Goal: Information Seeking & Learning: Learn about a topic

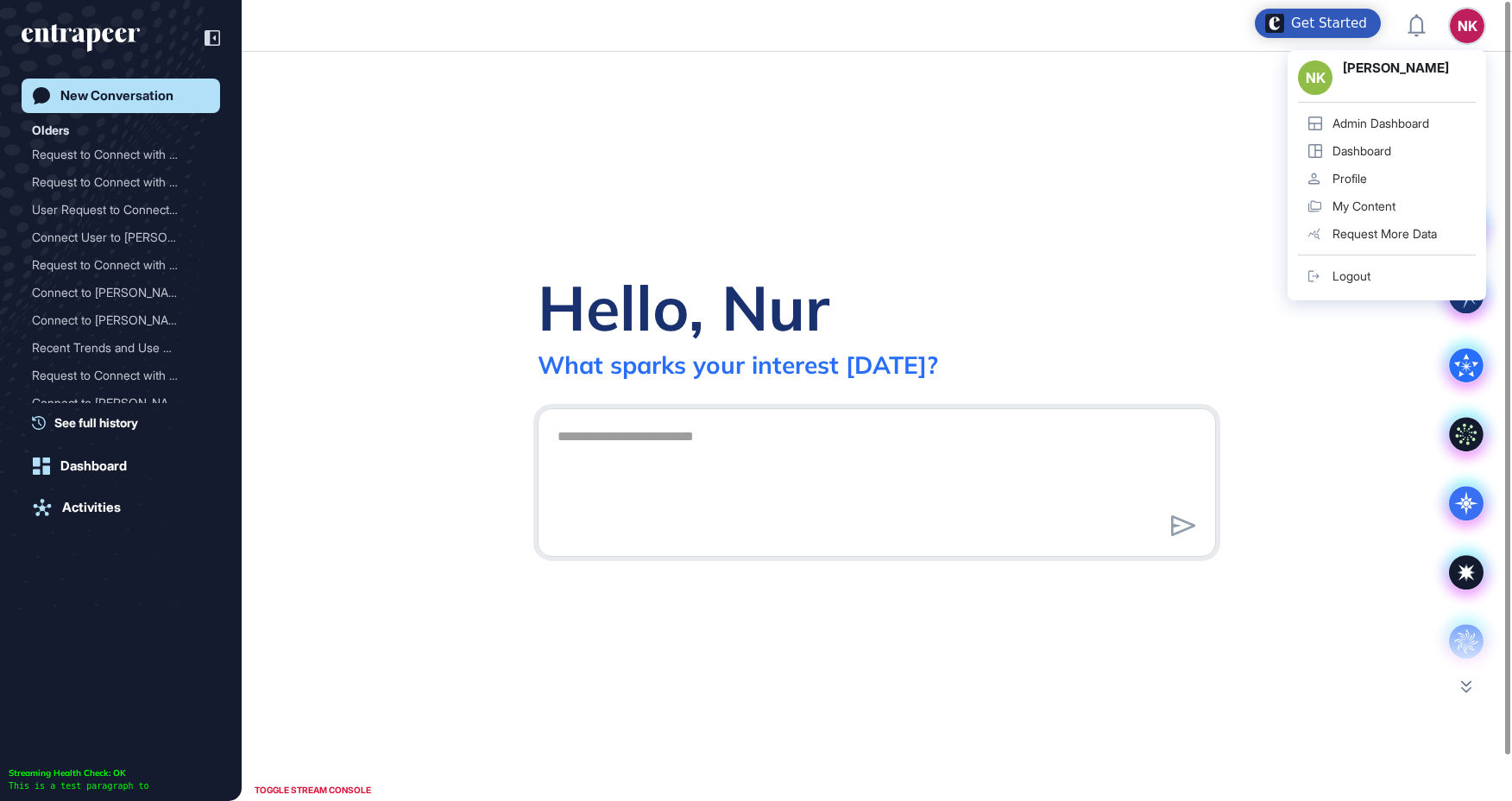
click at [1380, 130] on div "Admin Dashboard" at bounding box center [1380, 123] width 97 height 13
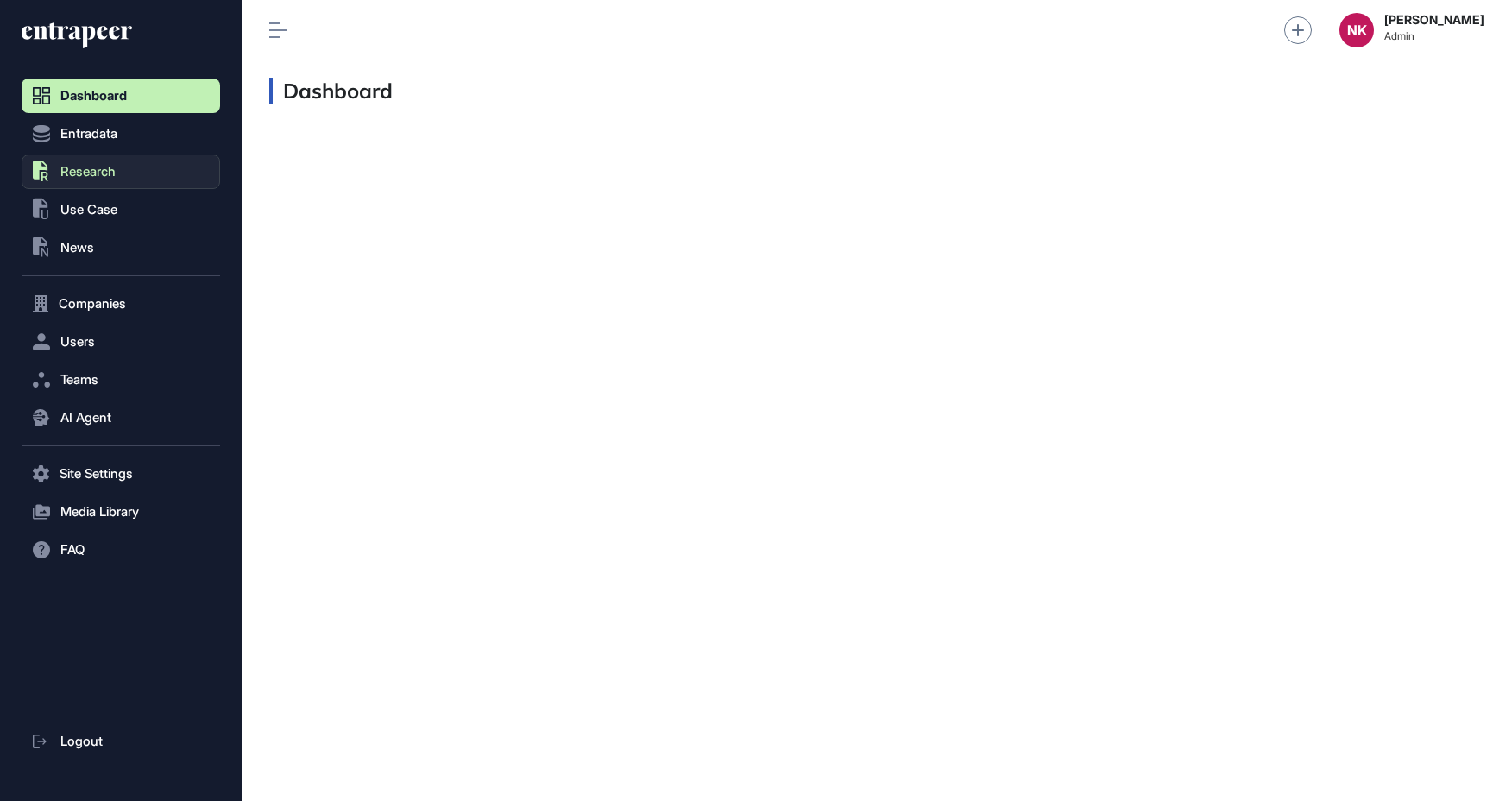
click at [115, 171] on span "Research" at bounding box center [87, 172] width 55 height 13
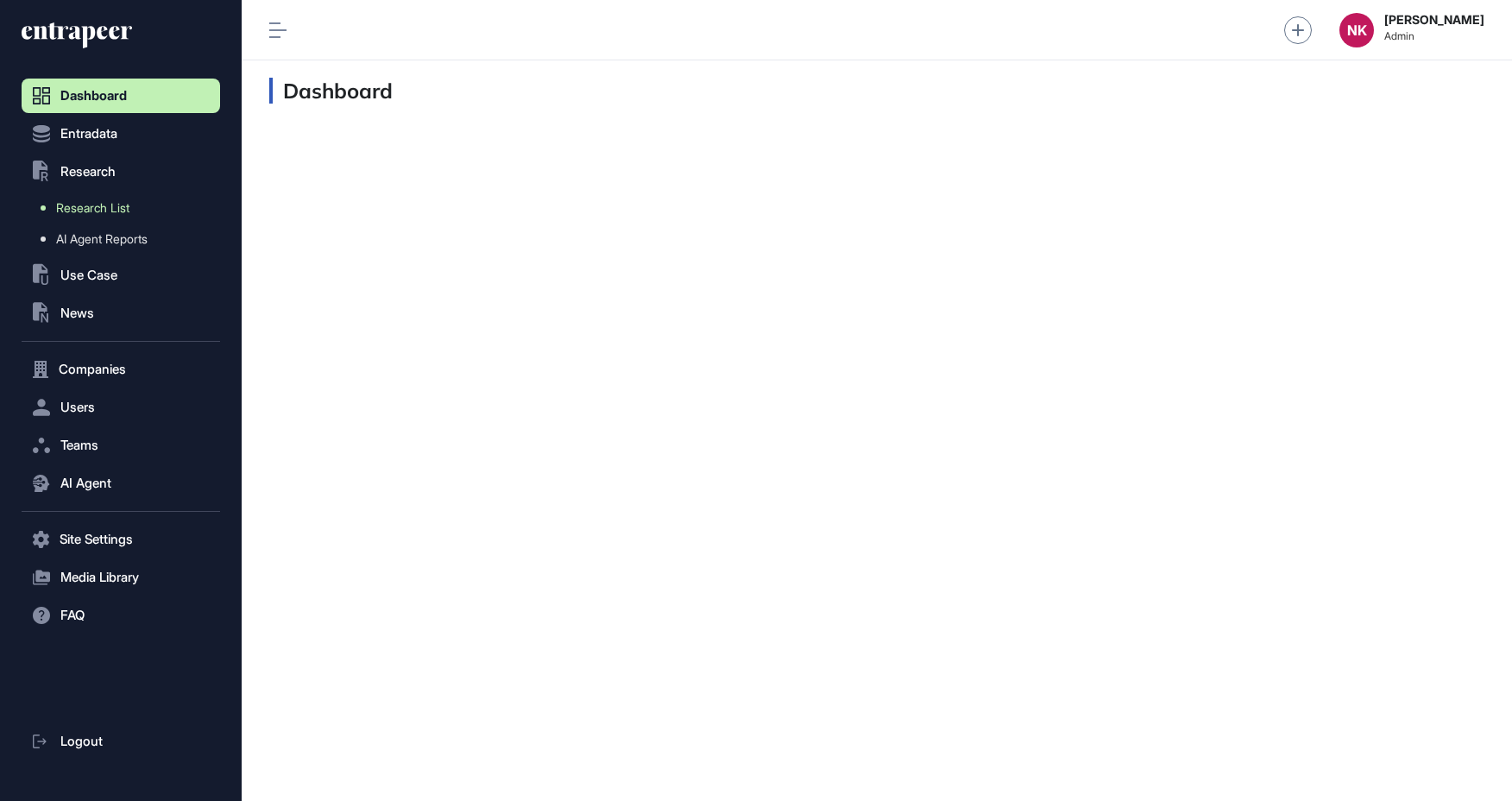
click at [110, 209] on span "Research List" at bounding box center [92, 207] width 73 height 13
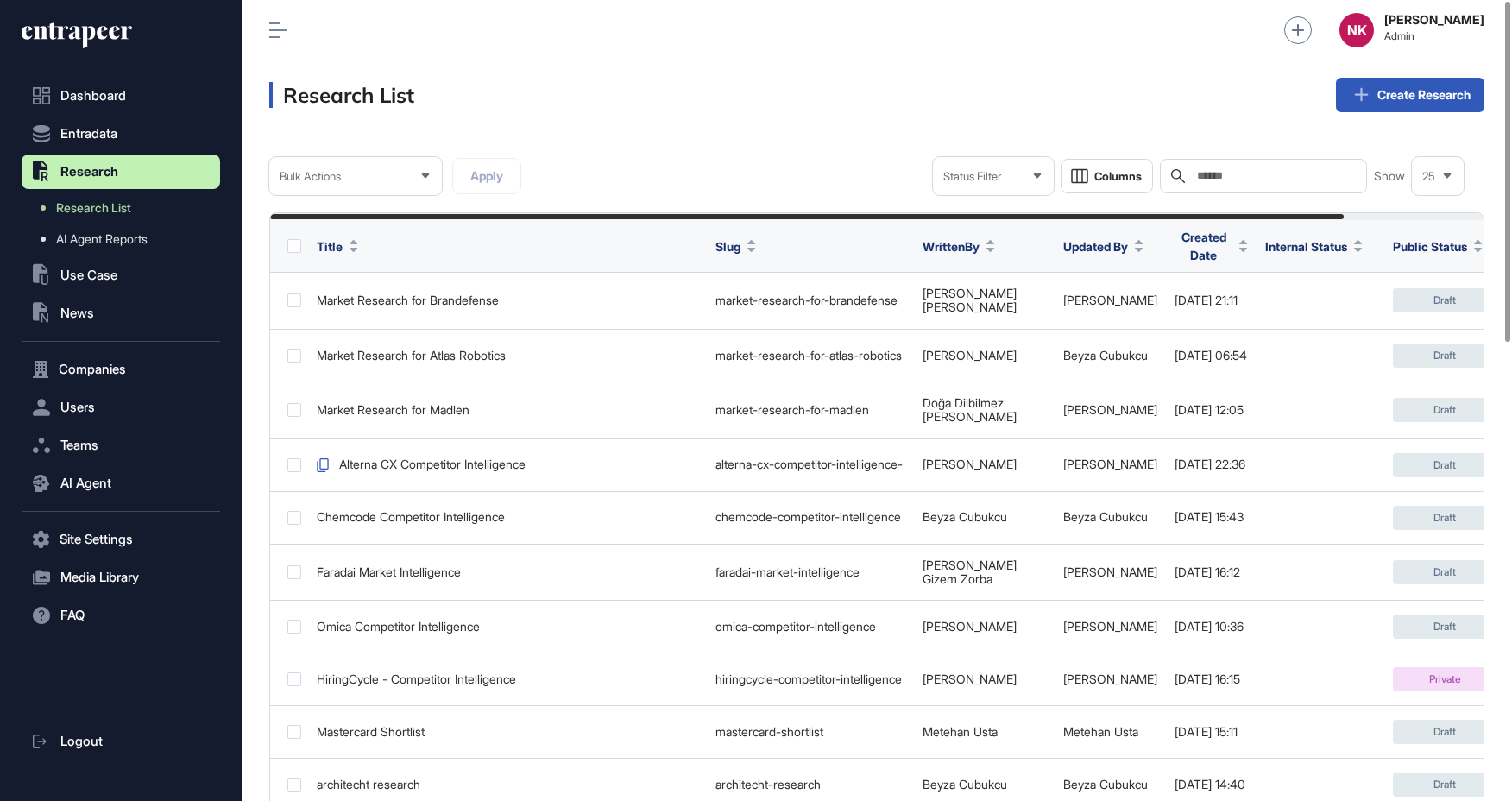
click at [1249, 178] on input "text" at bounding box center [1275, 176] width 160 height 13
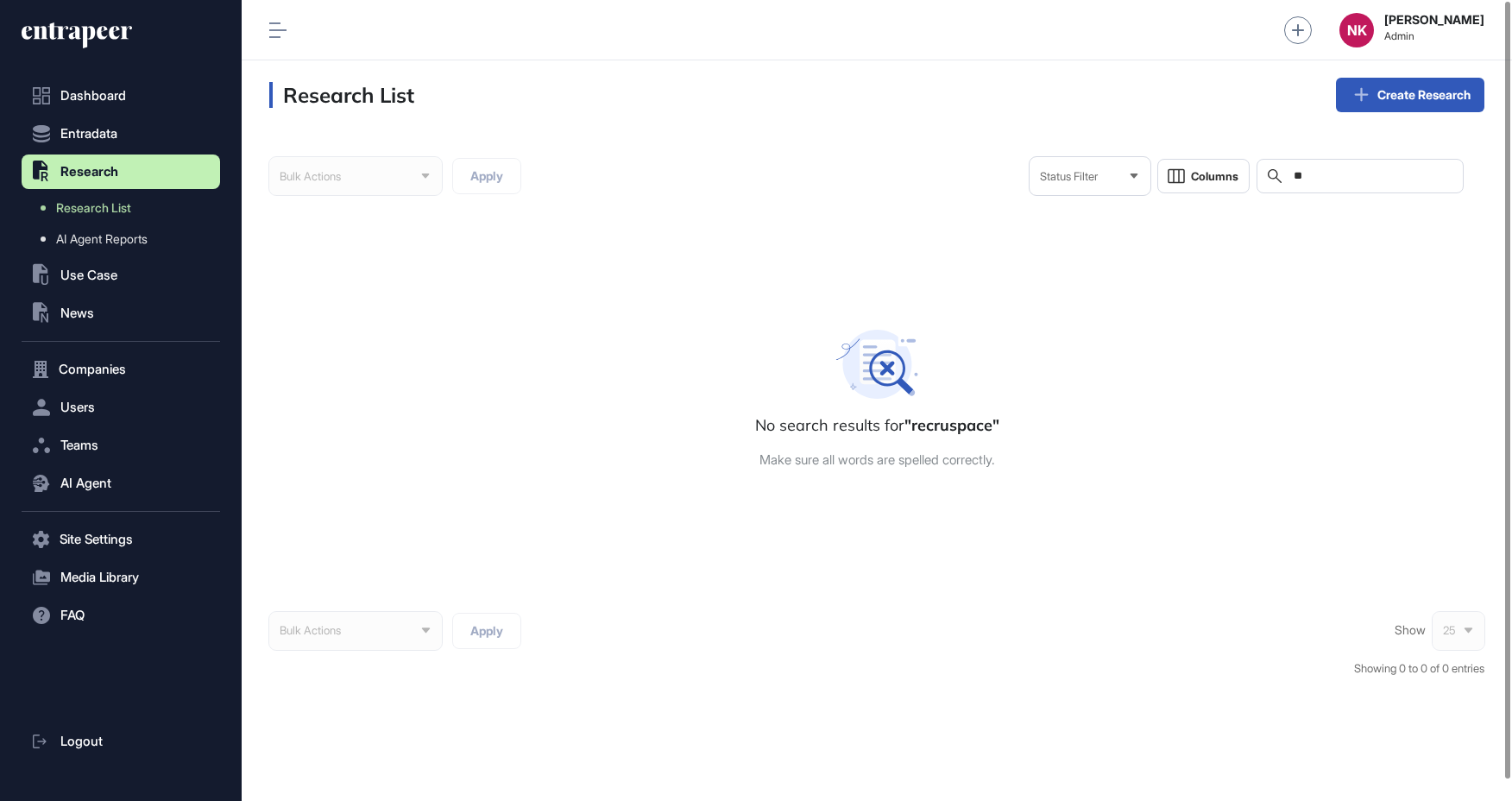
type input "*"
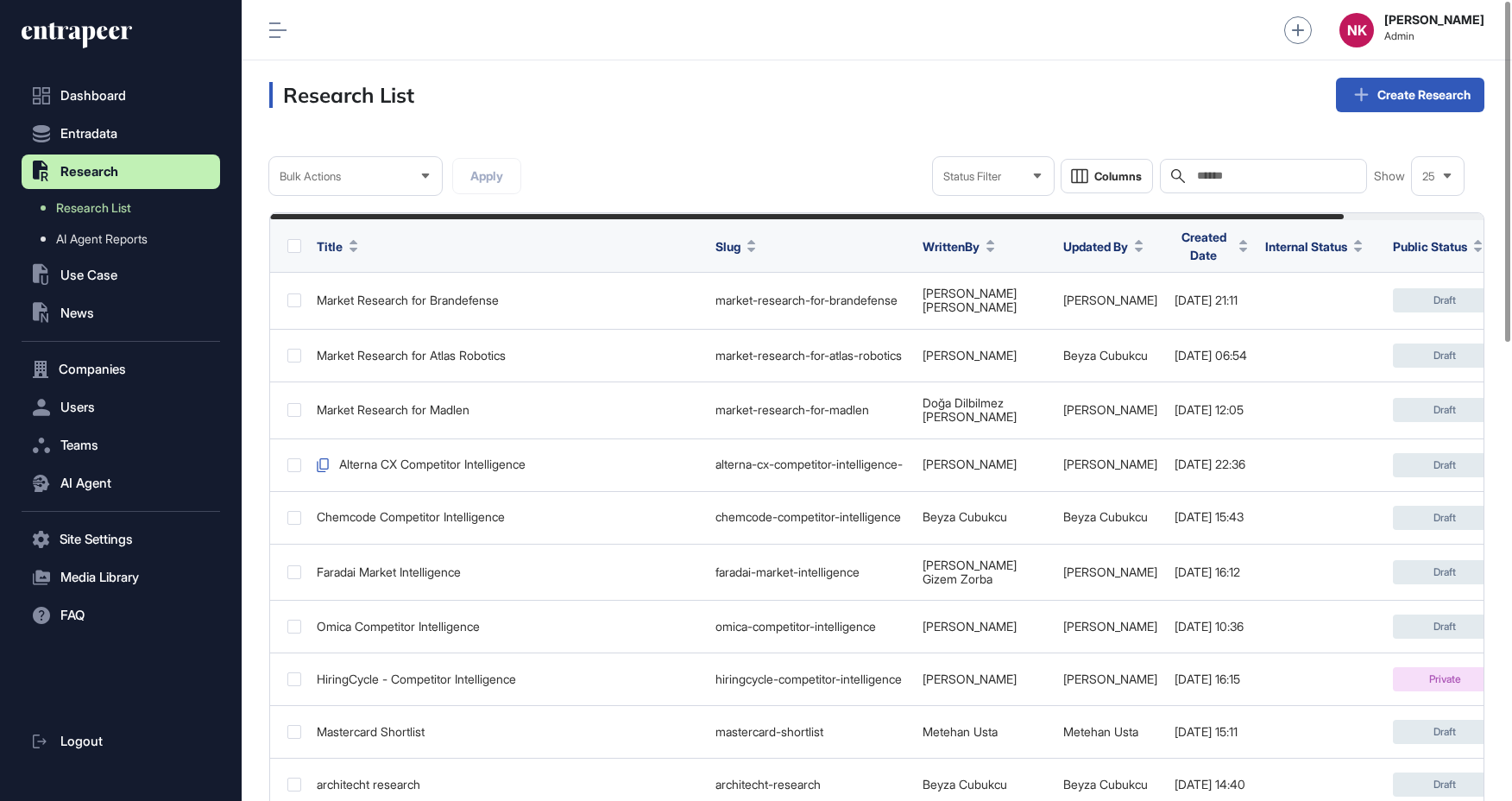
click at [1218, 182] on input "text" at bounding box center [1275, 176] width 160 height 13
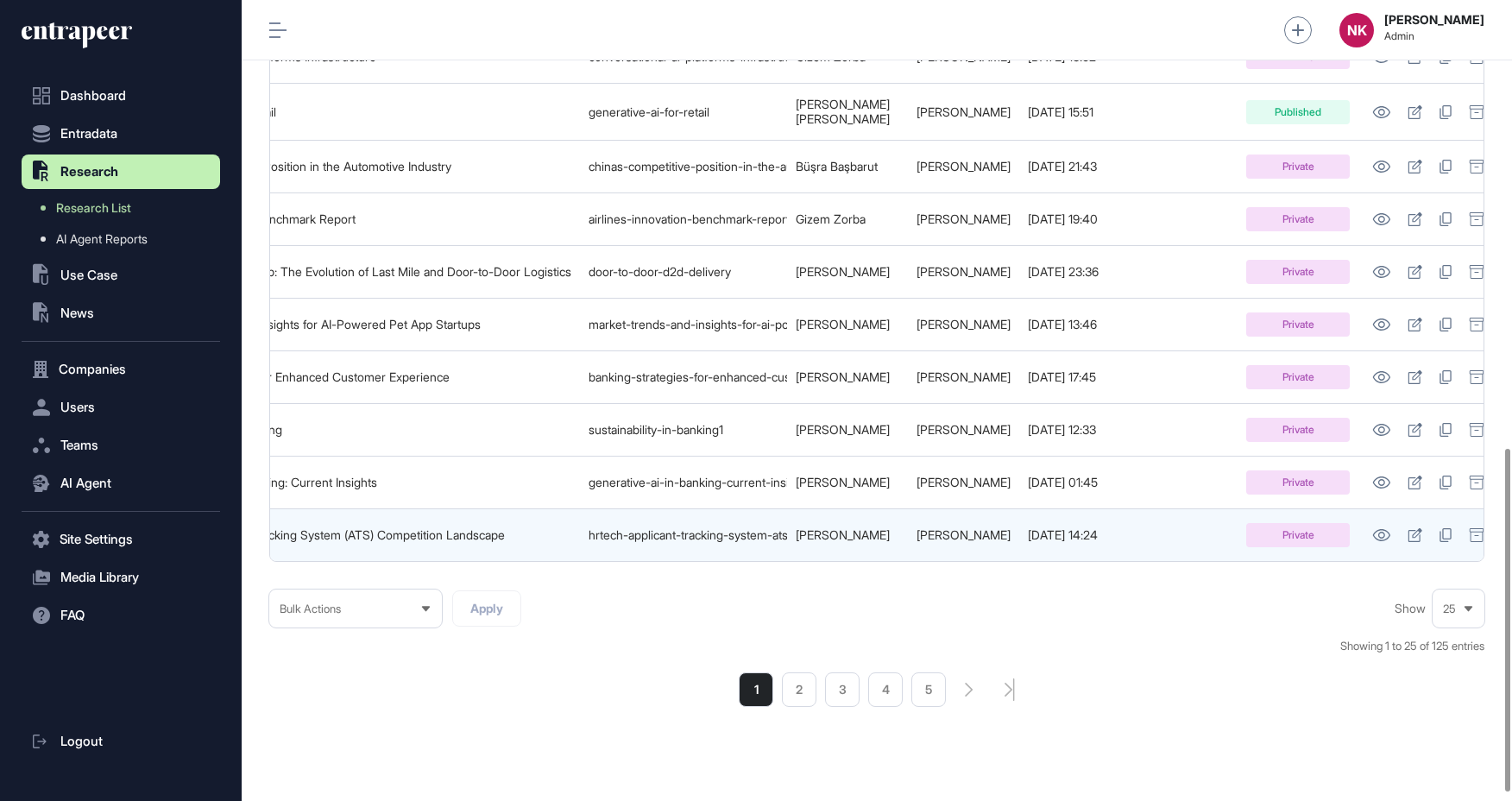
scroll to position [0, 233]
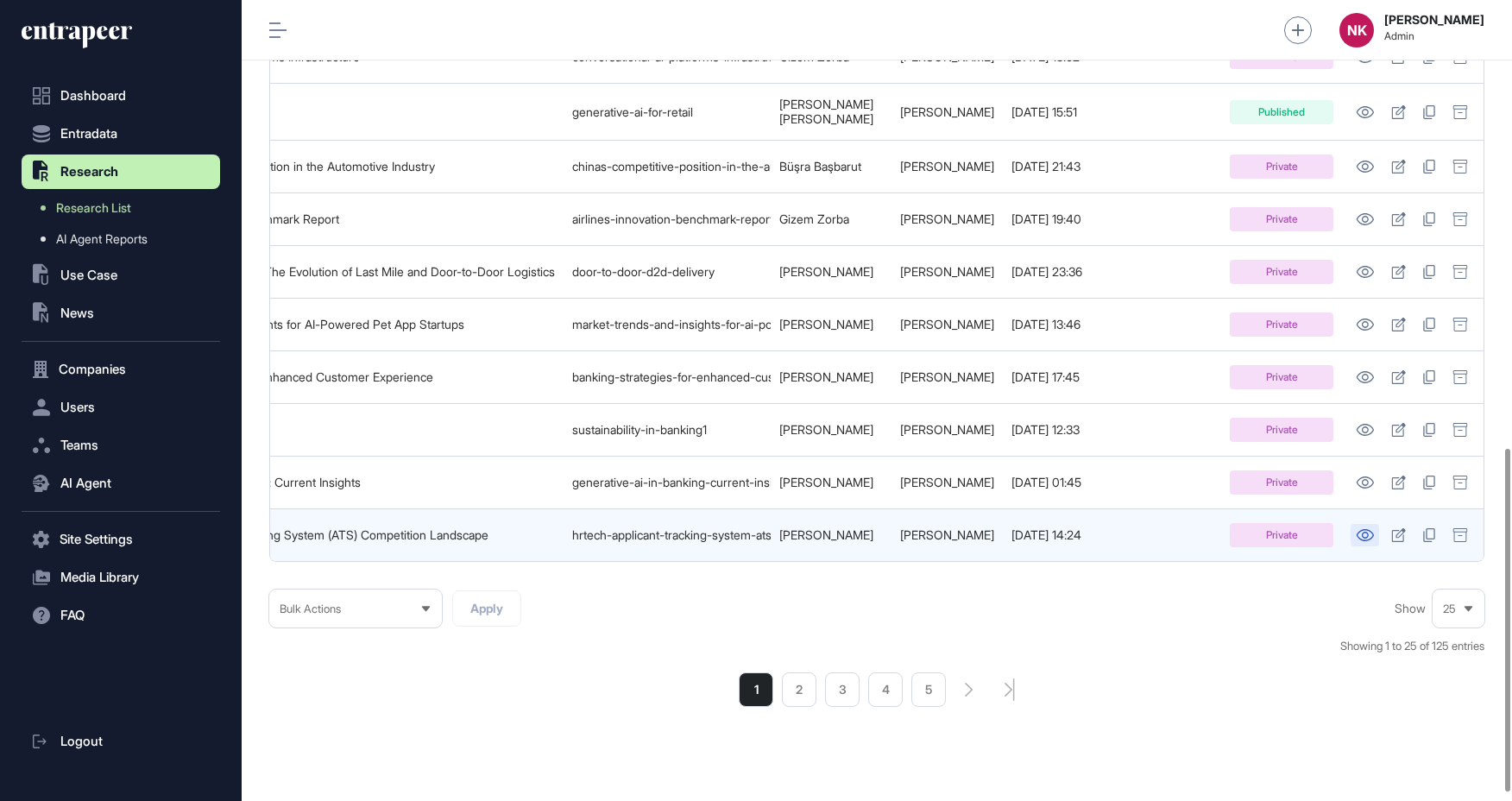
click at [1361, 529] on icon at bounding box center [1364, 535] width 18 height 12
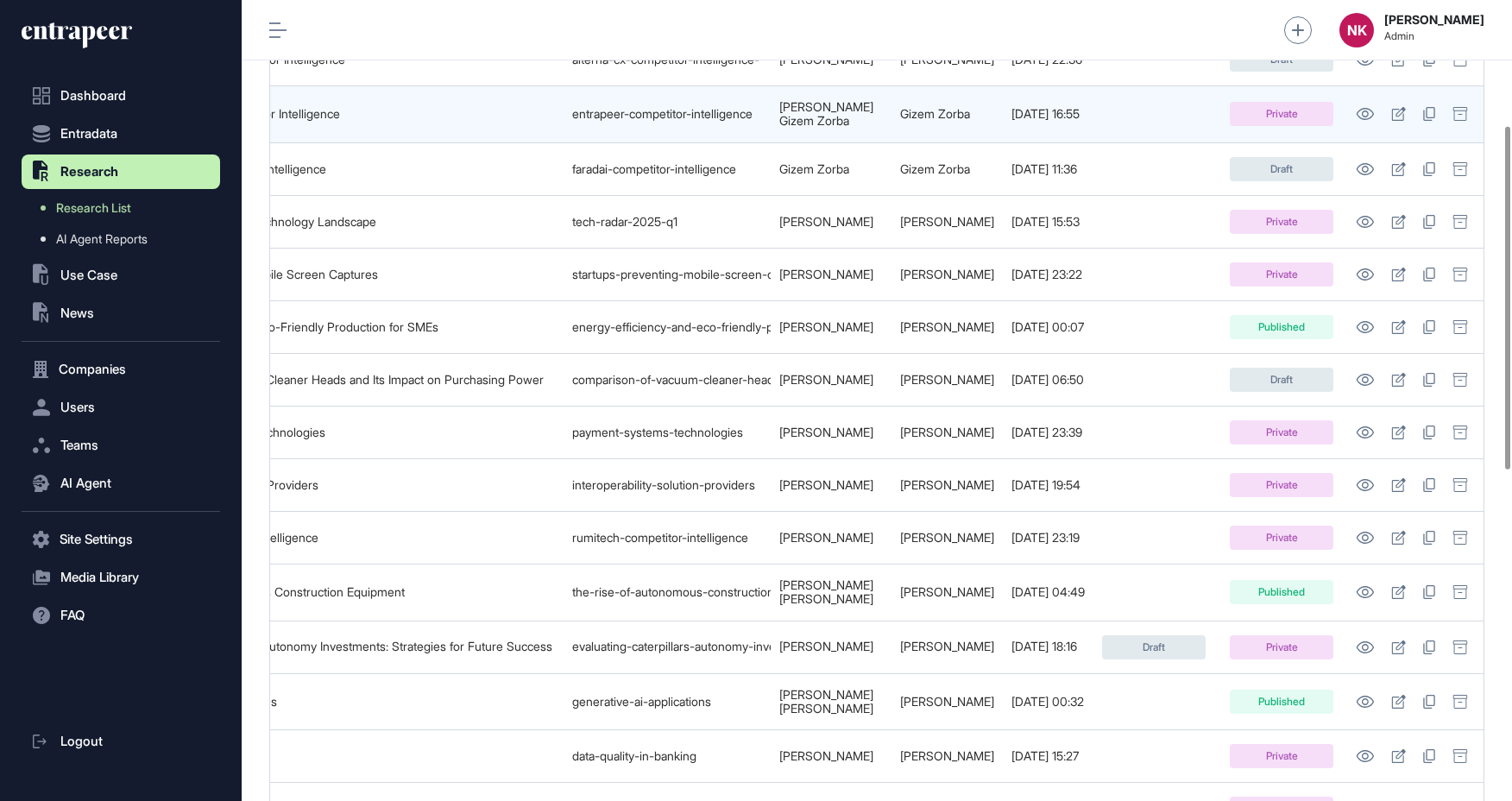
scroll to position [0, 0]
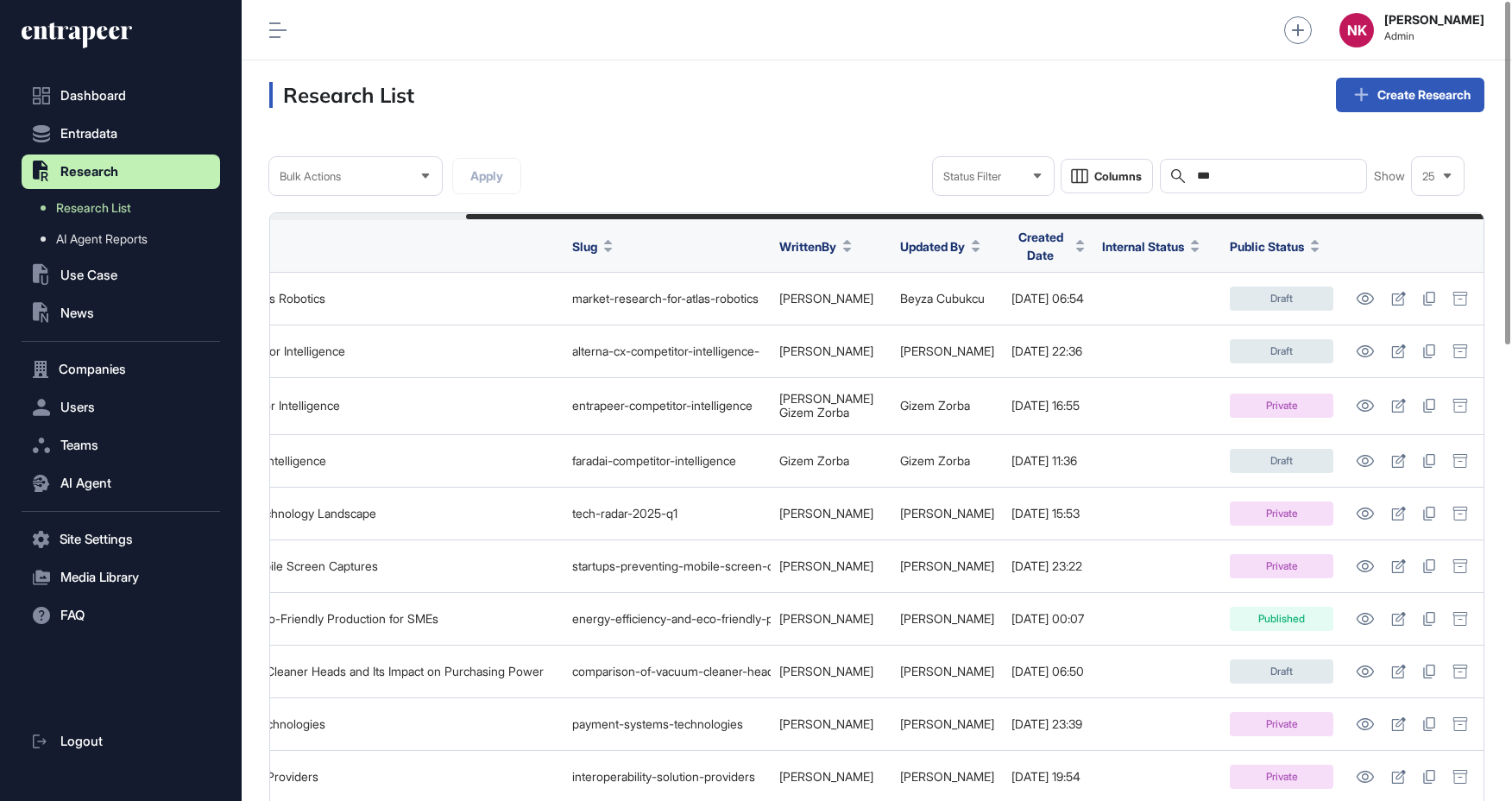
drag, startPoint x: 1222, startPoint y: 170, endPoint x: 1210, endPoint y: 170, distance: 12.0
click at [1210, 170] on input "***" at bounding box center [1275, 176] width 160 height 13
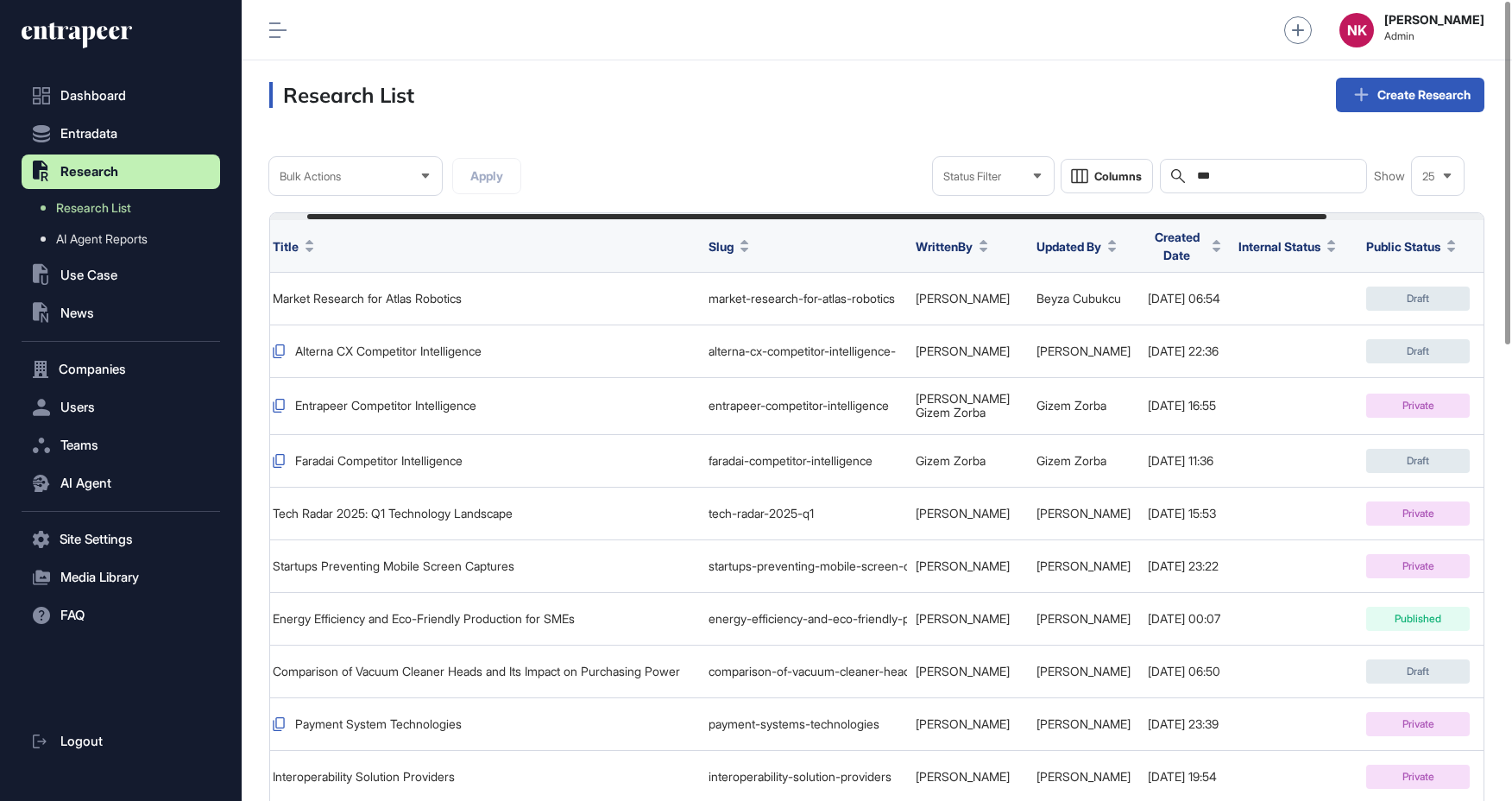
drag, startPoint x: 1232, startPoint y: 175, endPoint x: 1179, endPoint y: 175, distance: 53.0
click at [1179, 175] on div "Search ***" at bounding box center [1263, 176] width 207 height 35
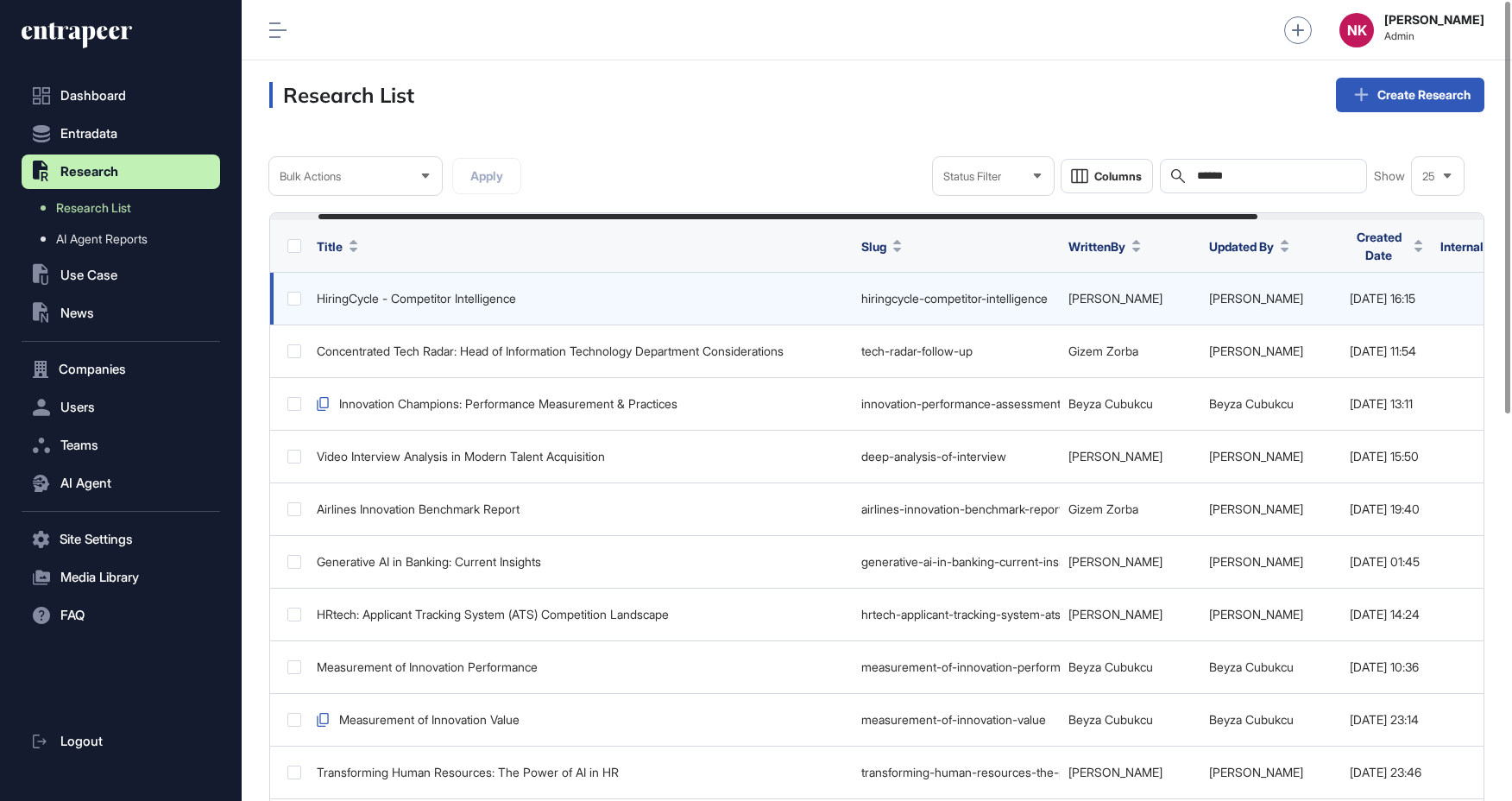
scroll to position [0, 355]
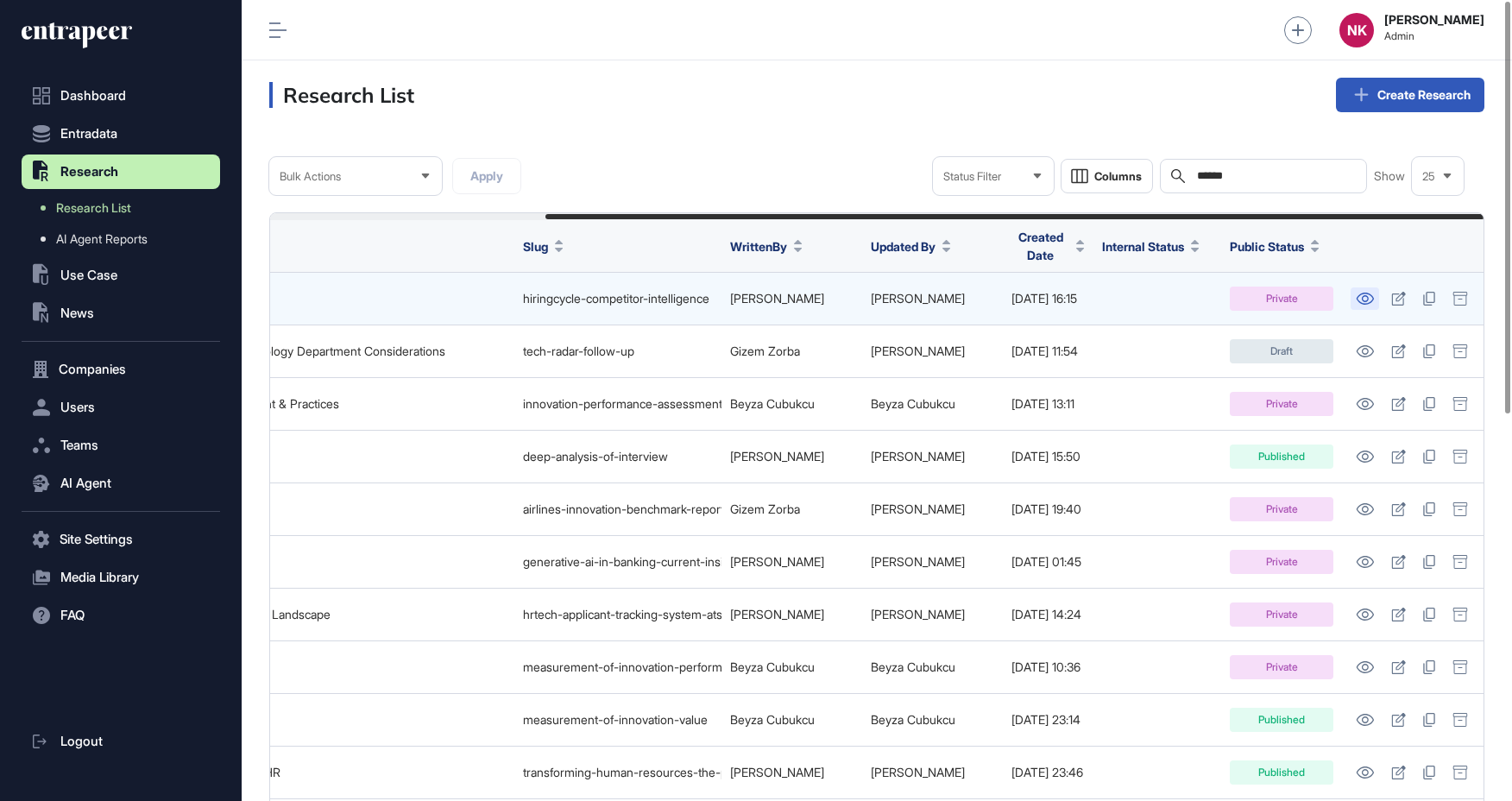
click at [1375, 288] on link at bounding box center [1365, 298] width 29 height 22
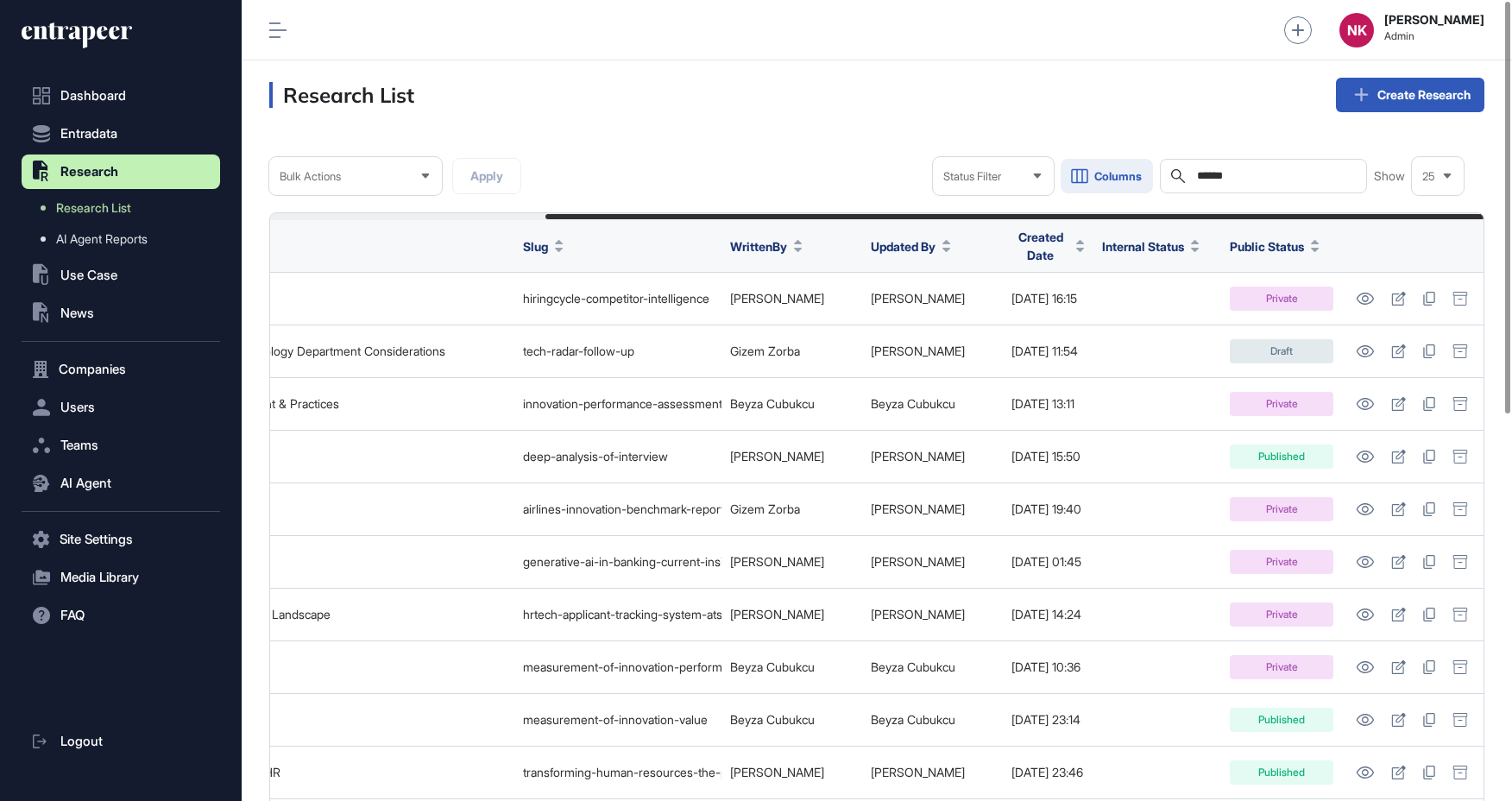
drag, startPoint x: 1234, startPoint y: 174, endPoint x: 1146, endPoint y: 174, distance: 88.0
click at [1146, 174] on div "Status Filter Columns Search ****** Show 25" at bounding box center [1198, 176] width 530 height 38
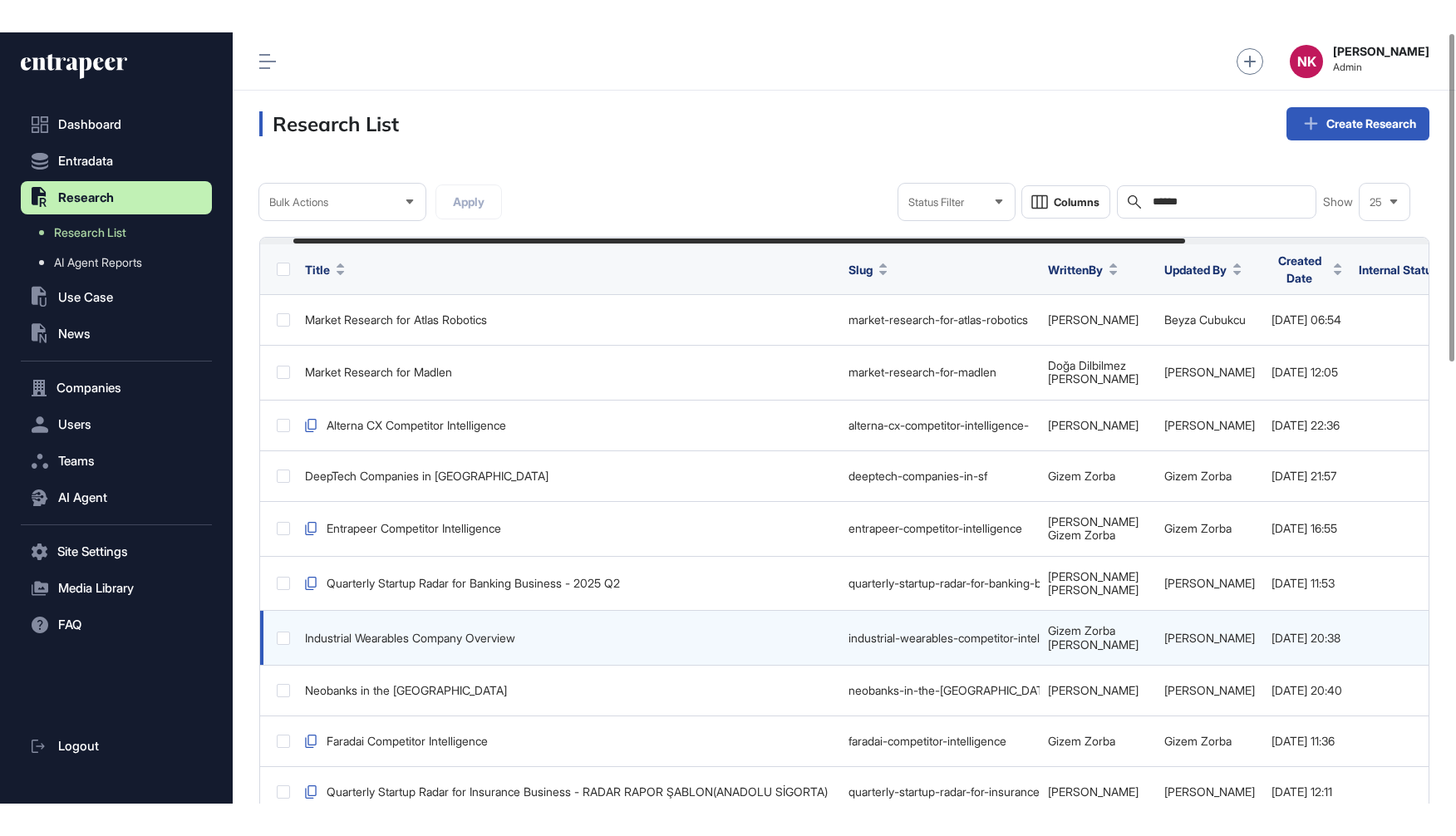
scroll to position [0, 364]
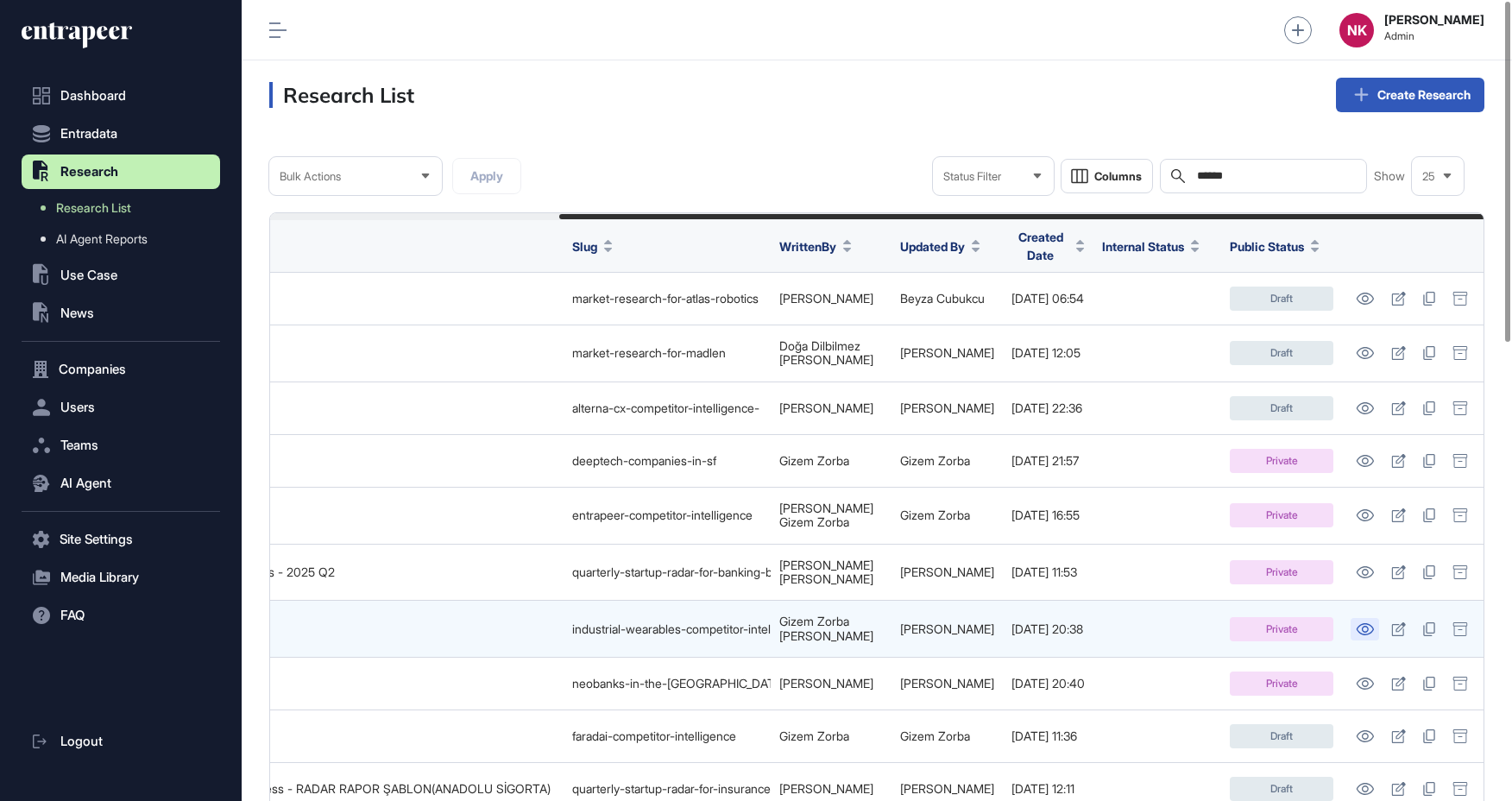
type input "******"
click at [1353, 624] on link at bounding box center [1365, 628] width 29 height 22
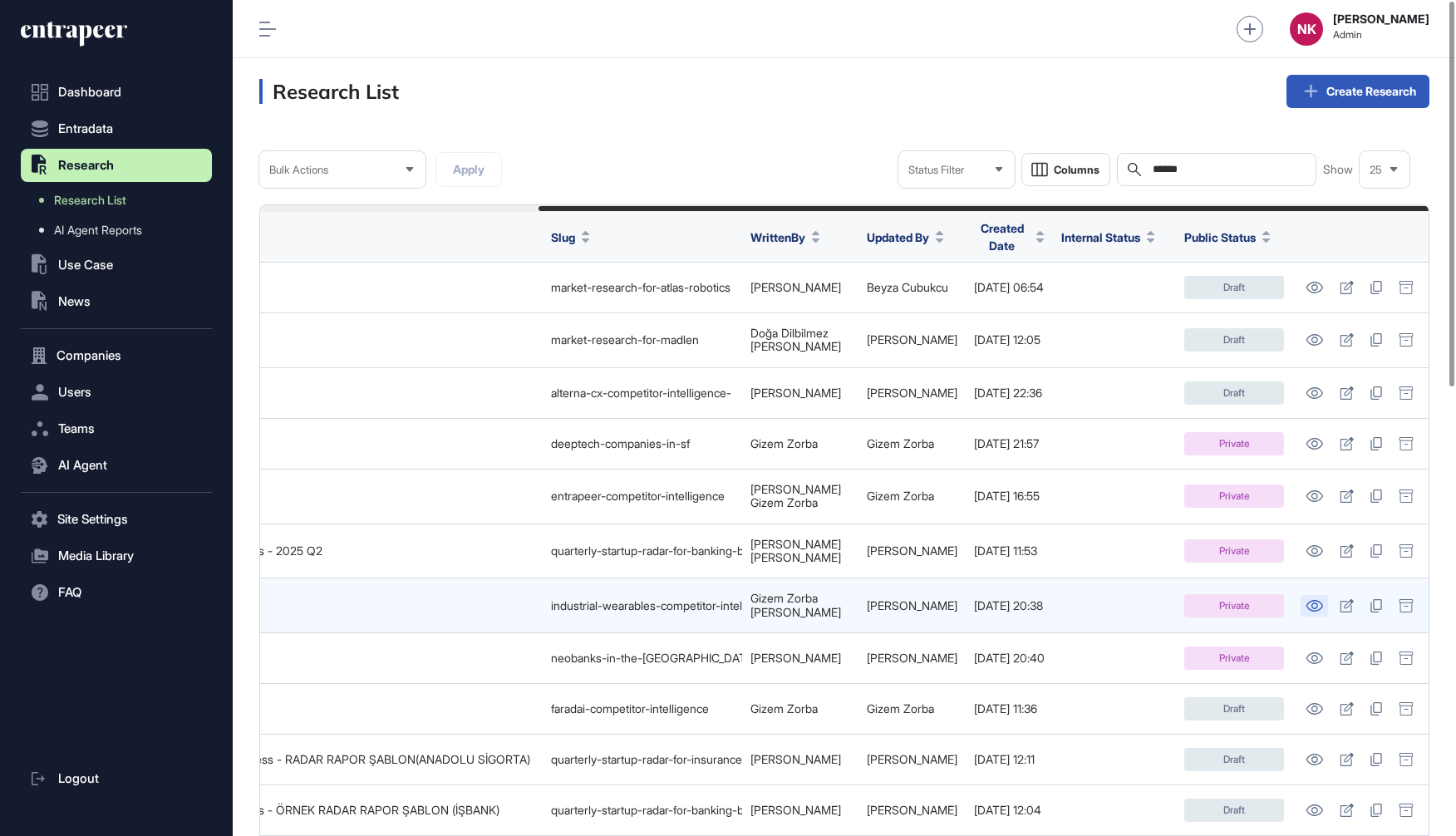
scroll to position [836, 1222]
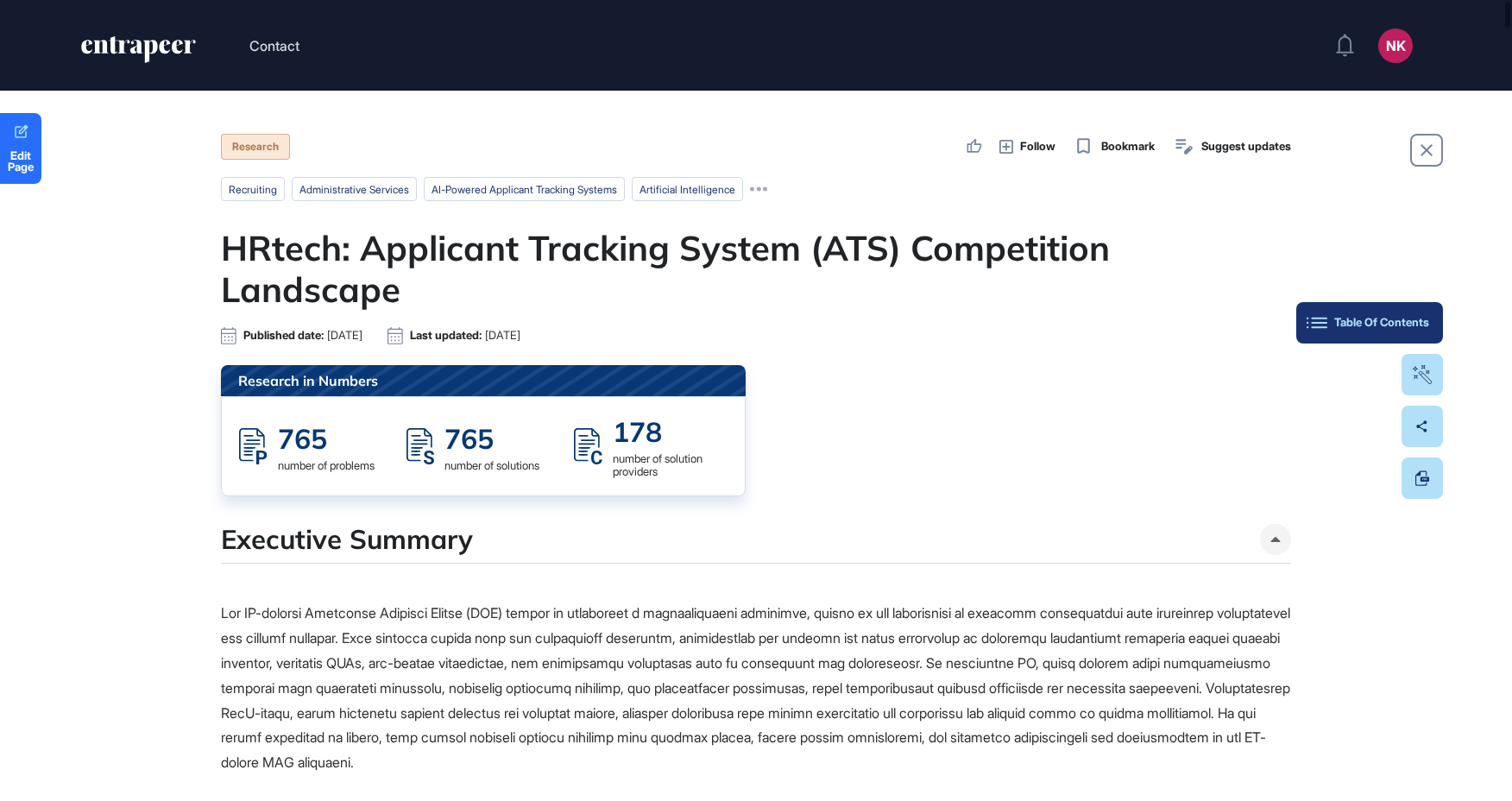
click at [1415, 330] on button "Table Of Contents" at bounding box center [1369, 322] width 147 height 41
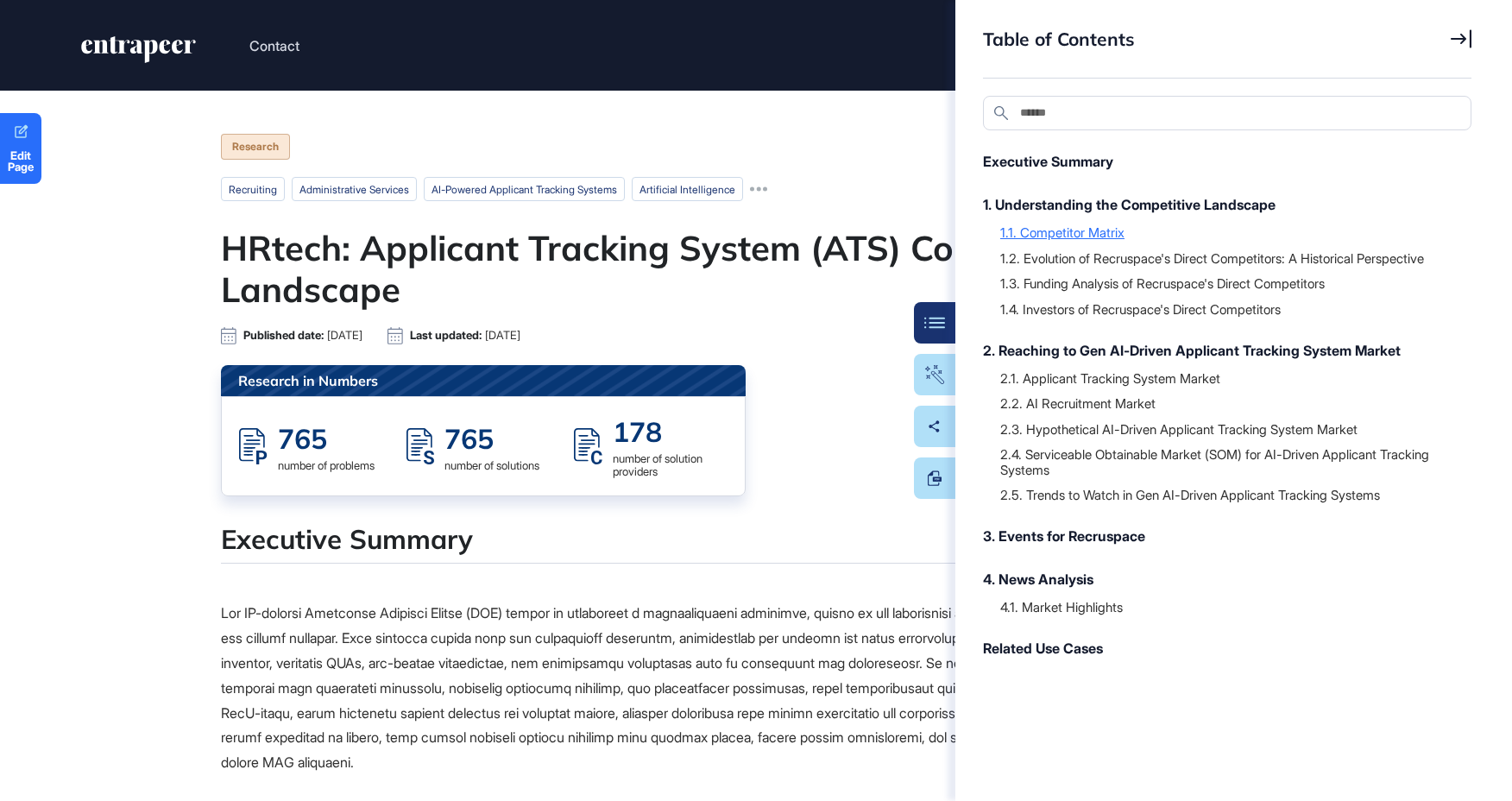
click at [1062, 235] on div "1.1. Competitor Matrix" at bounding box center [1227, 232] width 454 height 17
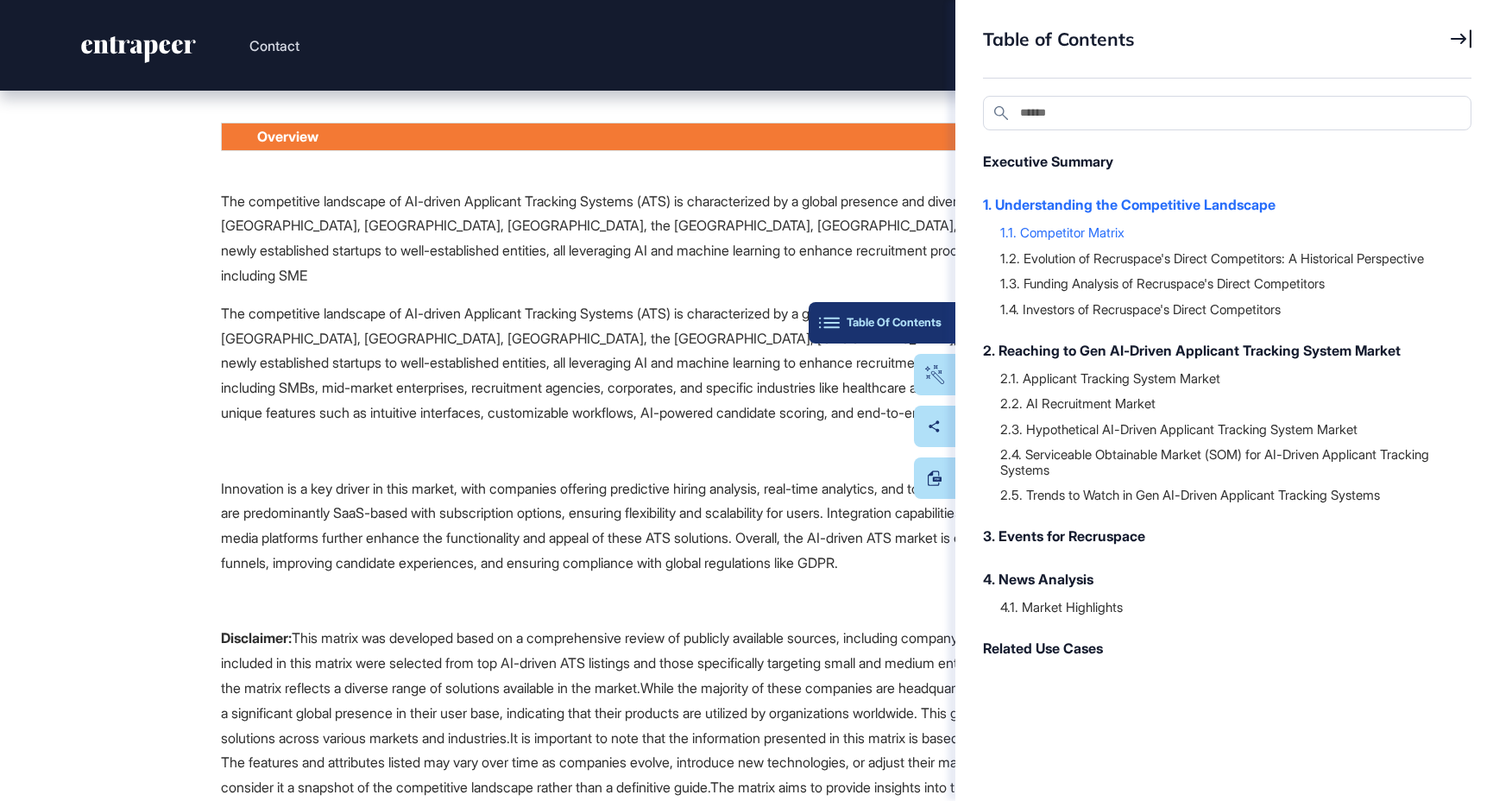
click at [950, 309] on button "Table Of Contents" at bounding box center [882, 322] width 147 height 41
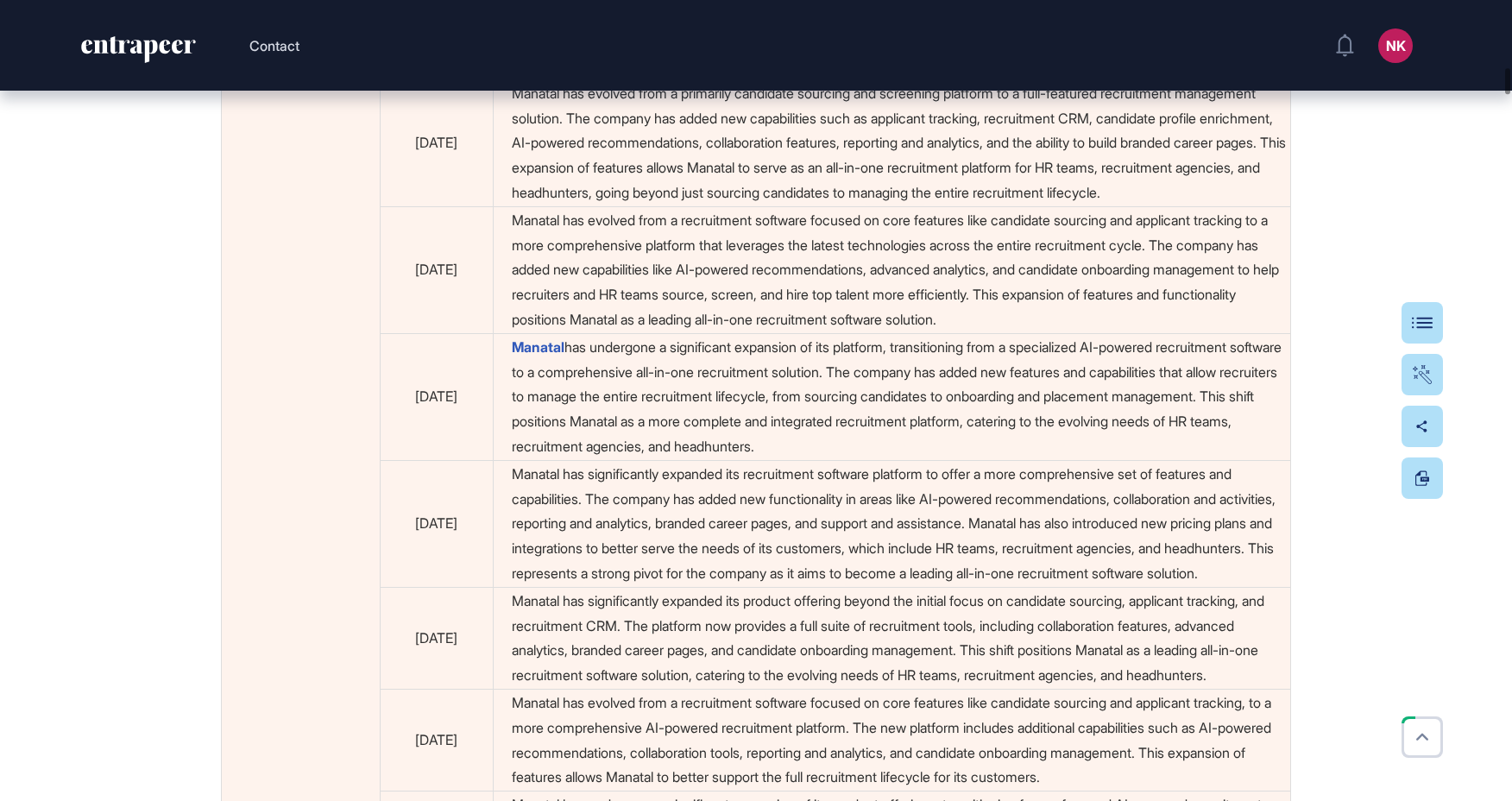
scroll to position [10850, 0]
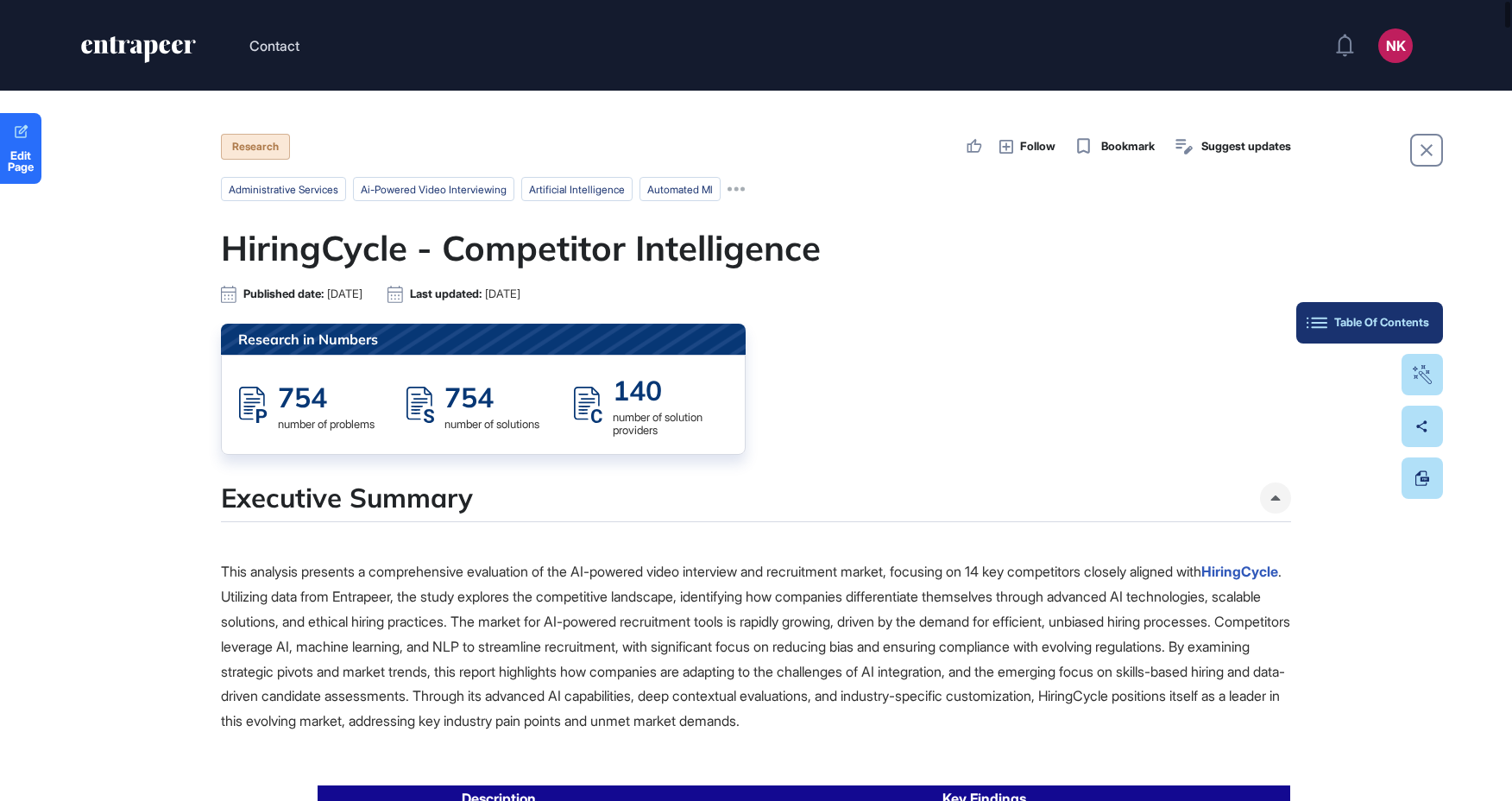
click at [1418, 318] on div "Table Of Contents" at bounding box center [1370, 323] width 119 height 13
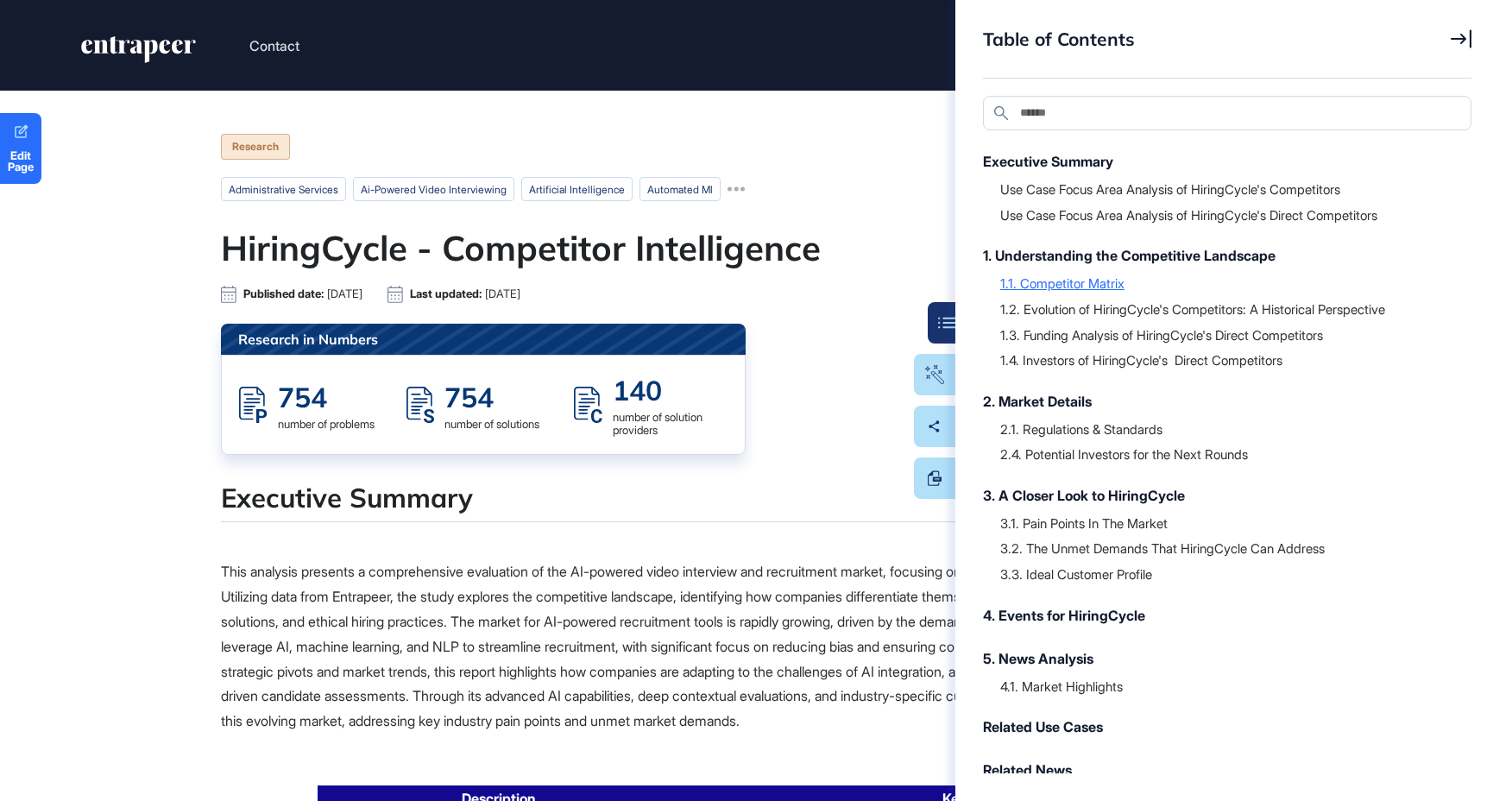
click at [1061, 284] on div "1.1. Competitor Matrix" at bounding box center [1227, 283] width 454 height 17
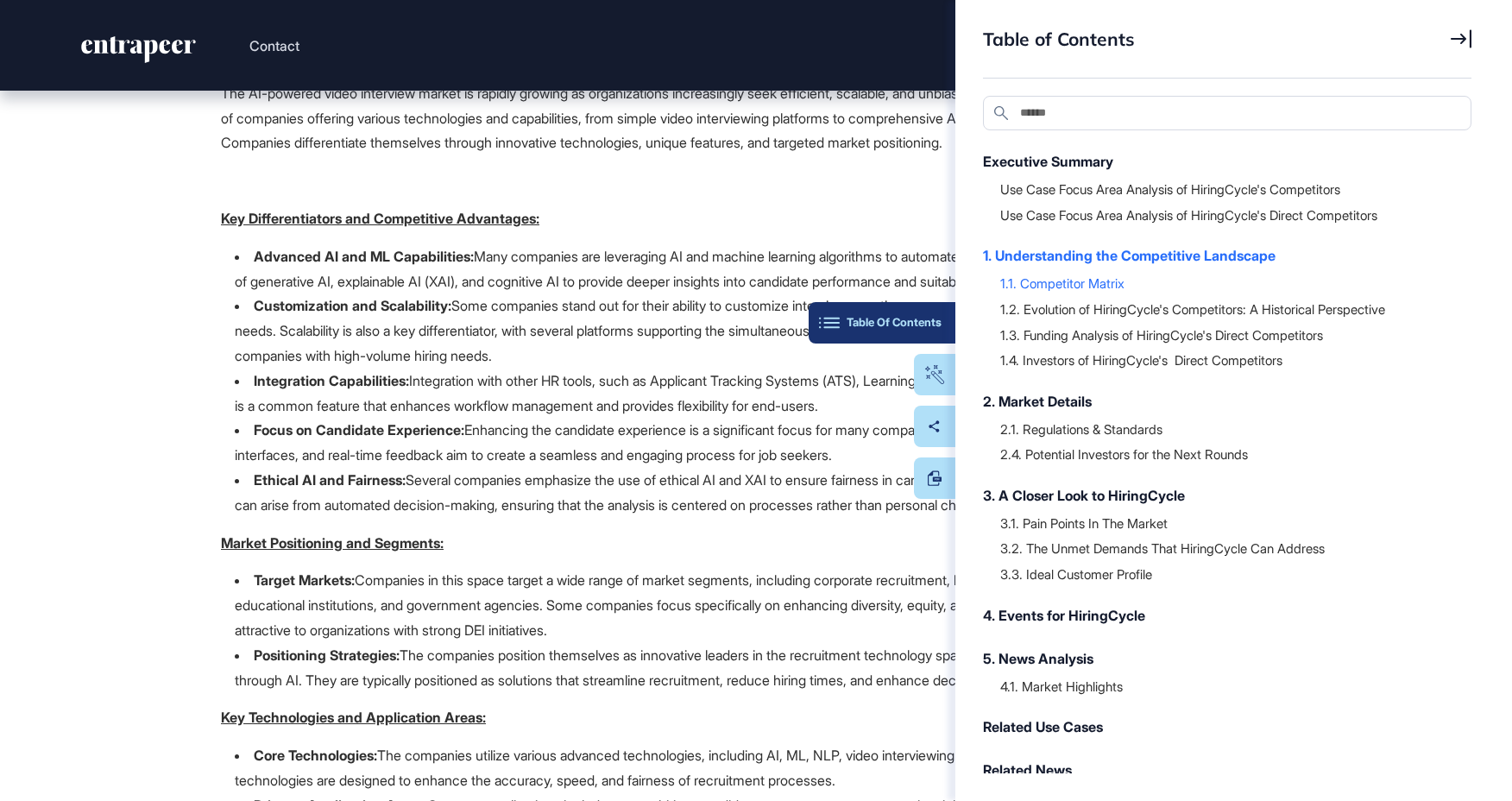
click at [939, 307] on button "Table Of Contents" at bounding box center [882, 322] width 147 height 41
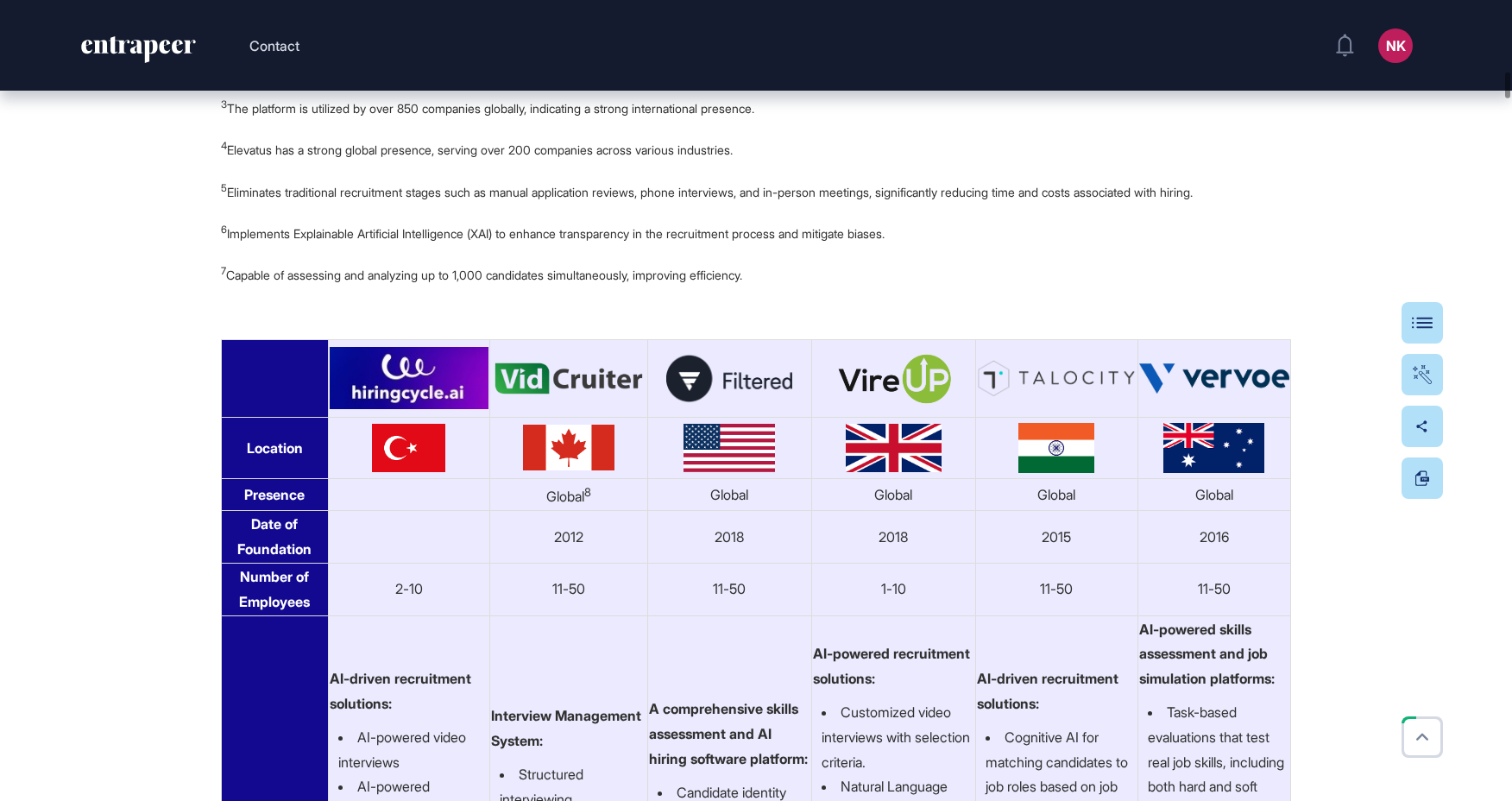
scroll to position [11717, 0]
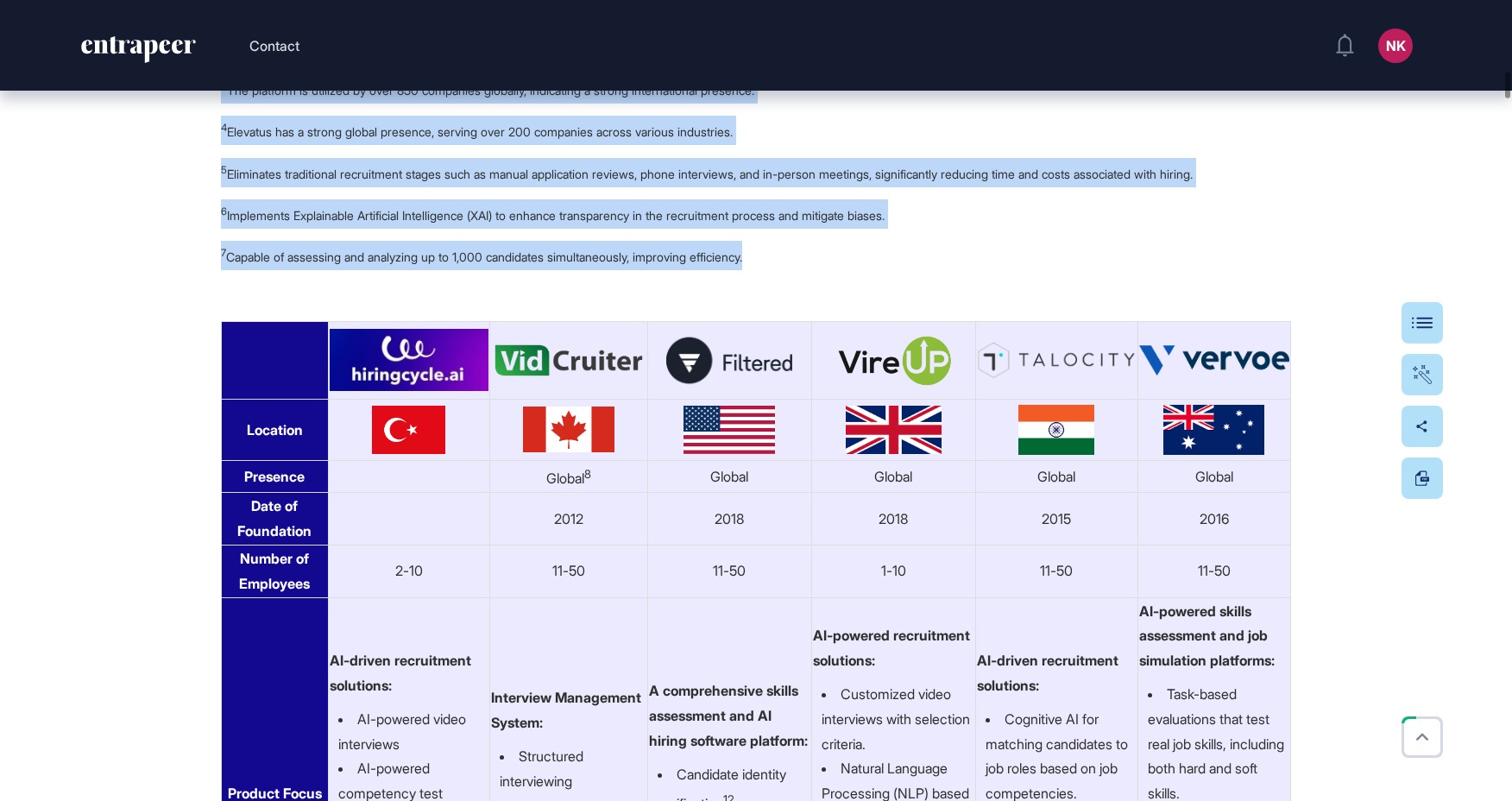
drag, startPoint x: 811, startPoint y: 578, endPoint x: 207, endPoint y: 321, distance: 656.4
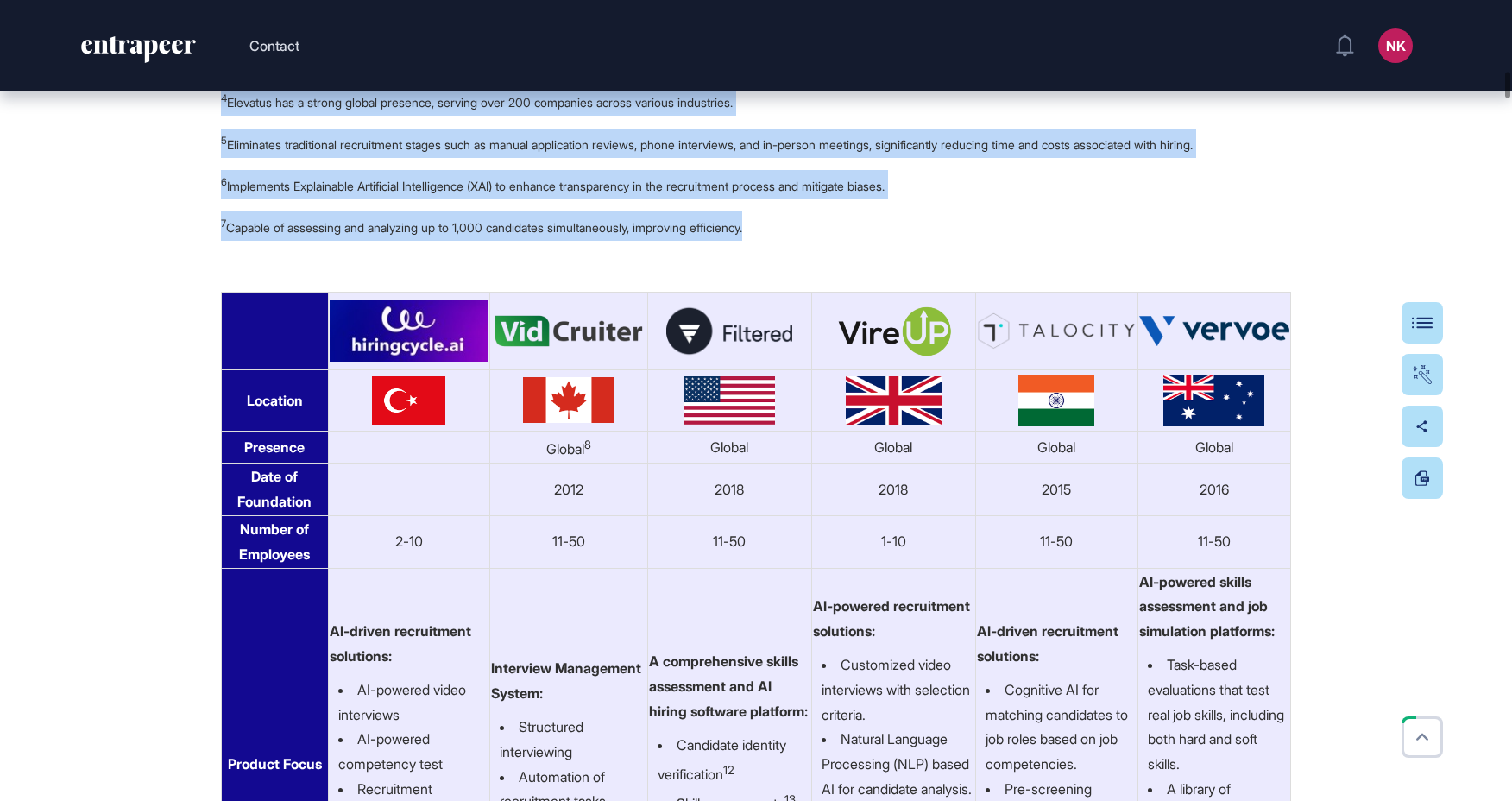
scroll to position [11773, 0]
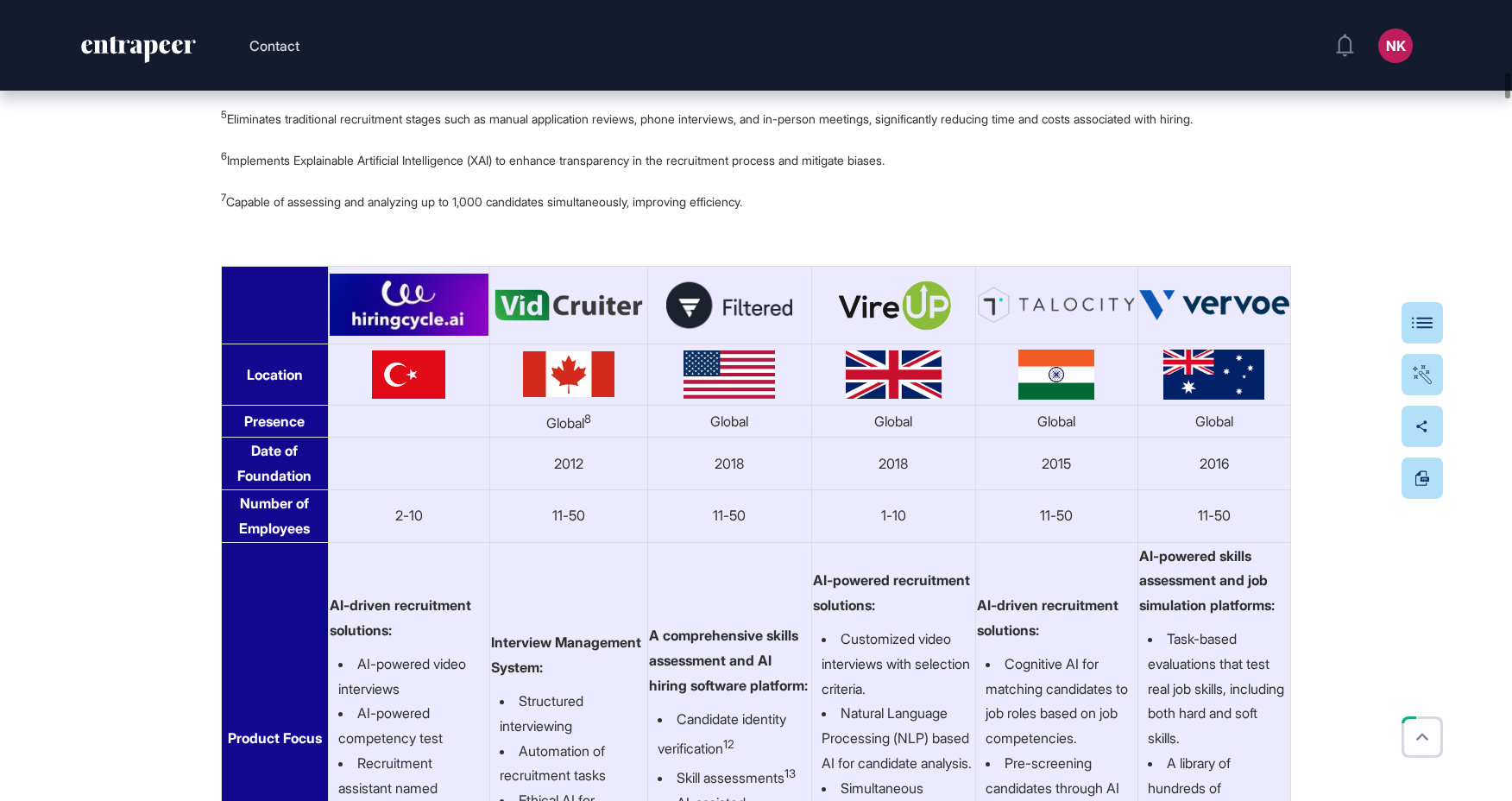
drag, startPoint x: 453, startPoint y: 265, endPoint x: 354, endPoint y: 267, distance: 99.0
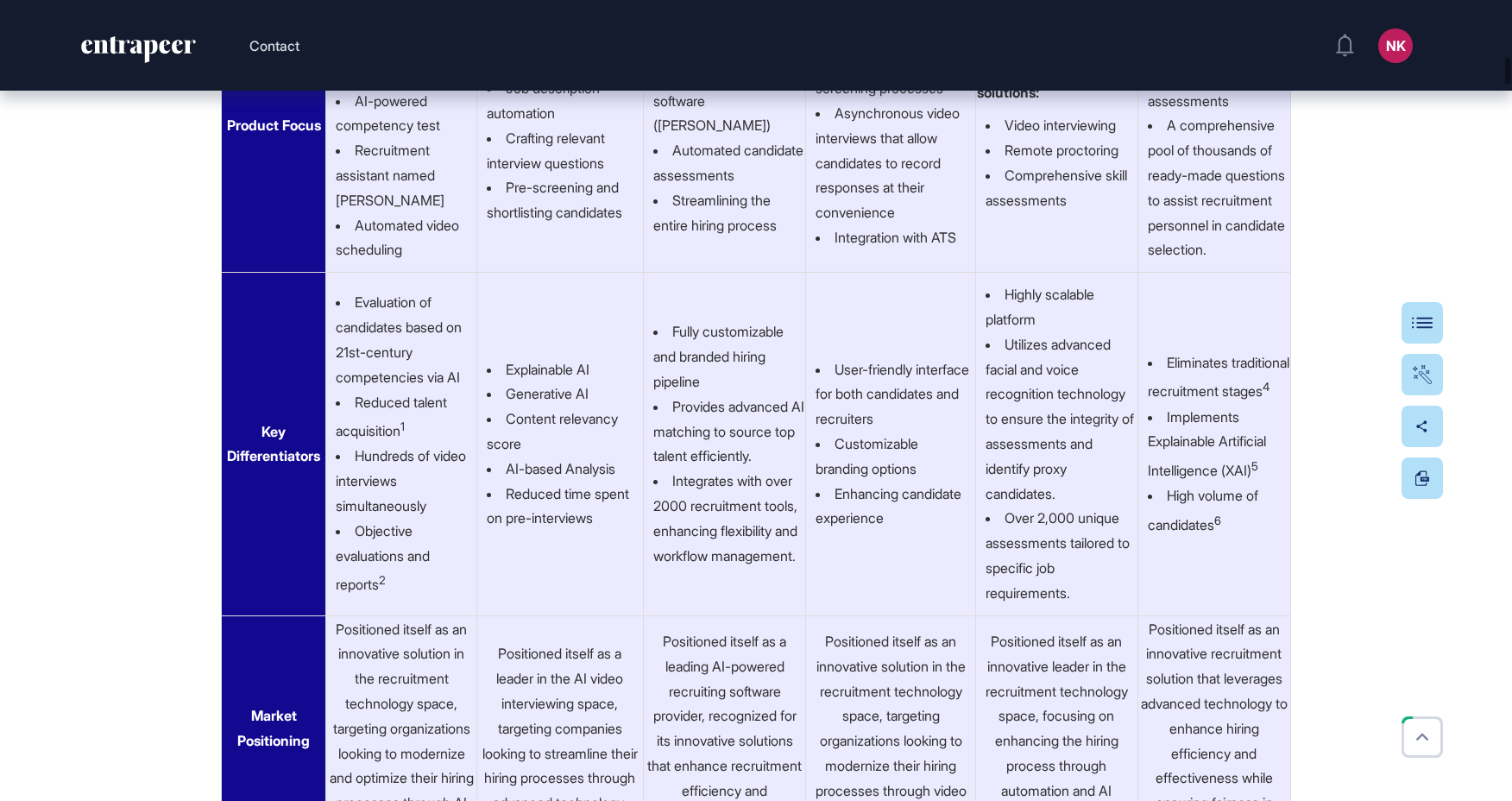
scroll to position [9398, 0]
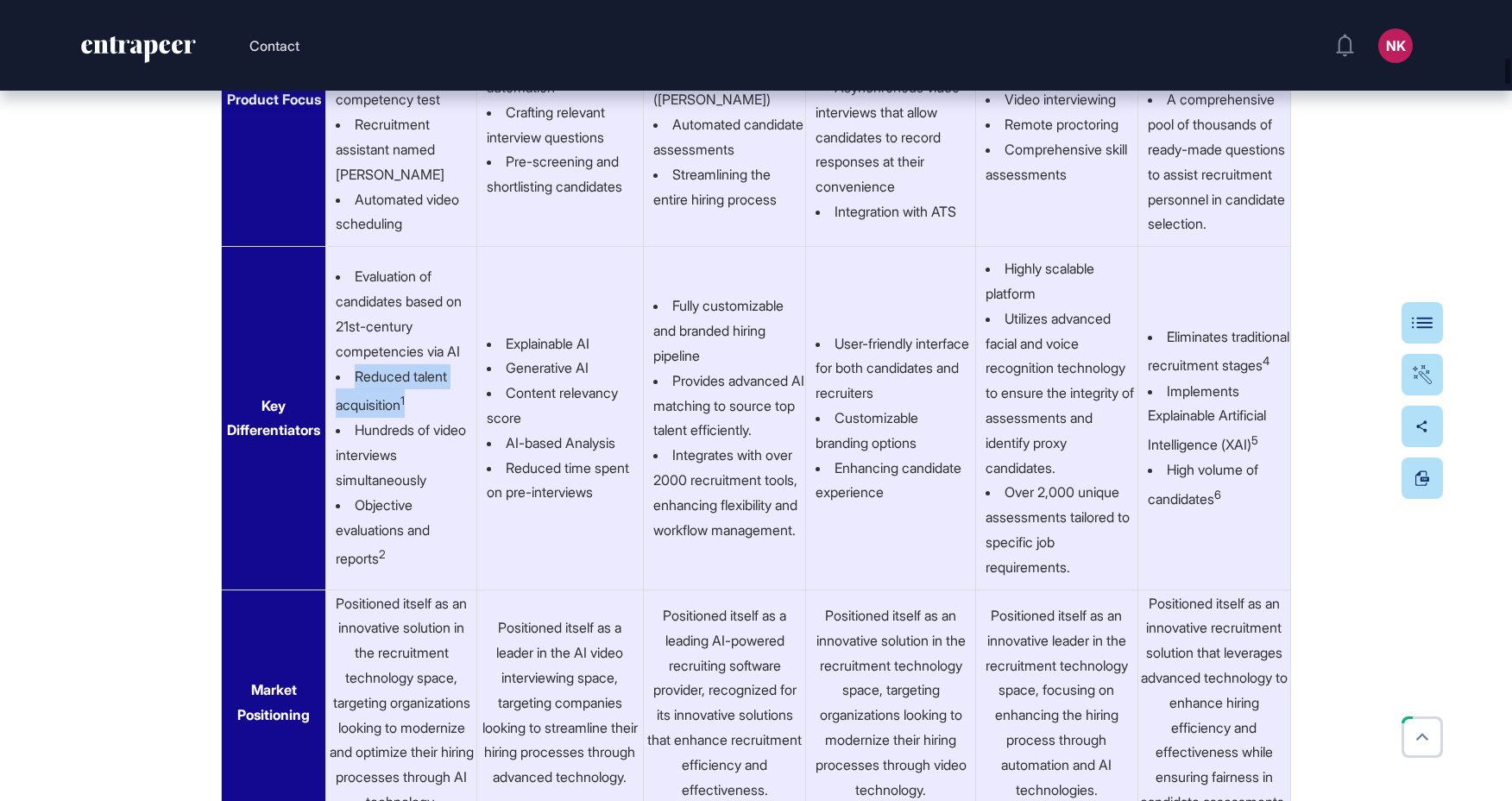
drag, startPoint x: 420, startPoint y: 671, endPoint x: 355, endPoint y: 649, distance: 68.6
click at [355, 419] on li "Reduced talent acquisition 1" at bounding box center [405, 391] width 140 height 55
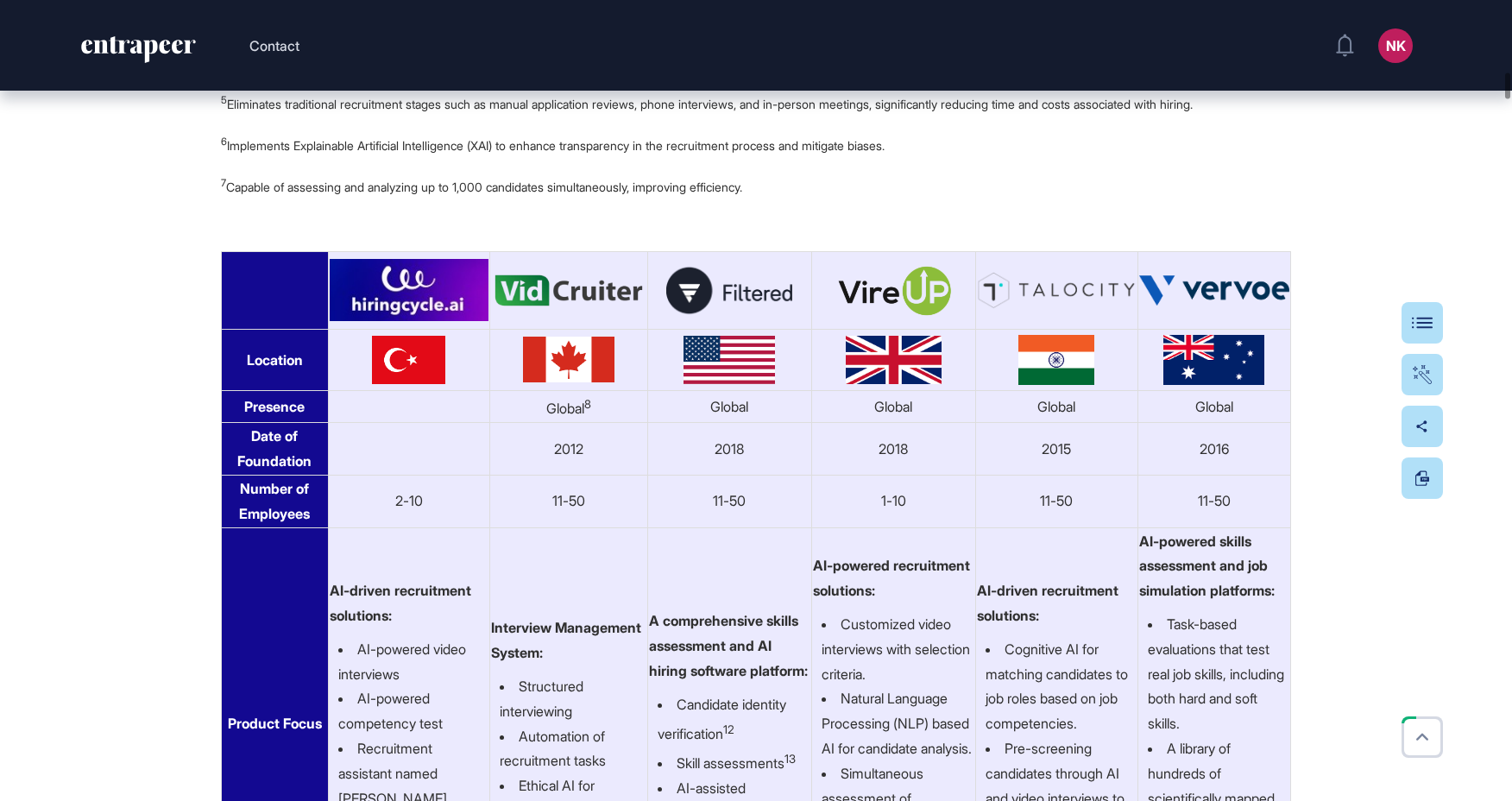
scroll to position [11784, 0]
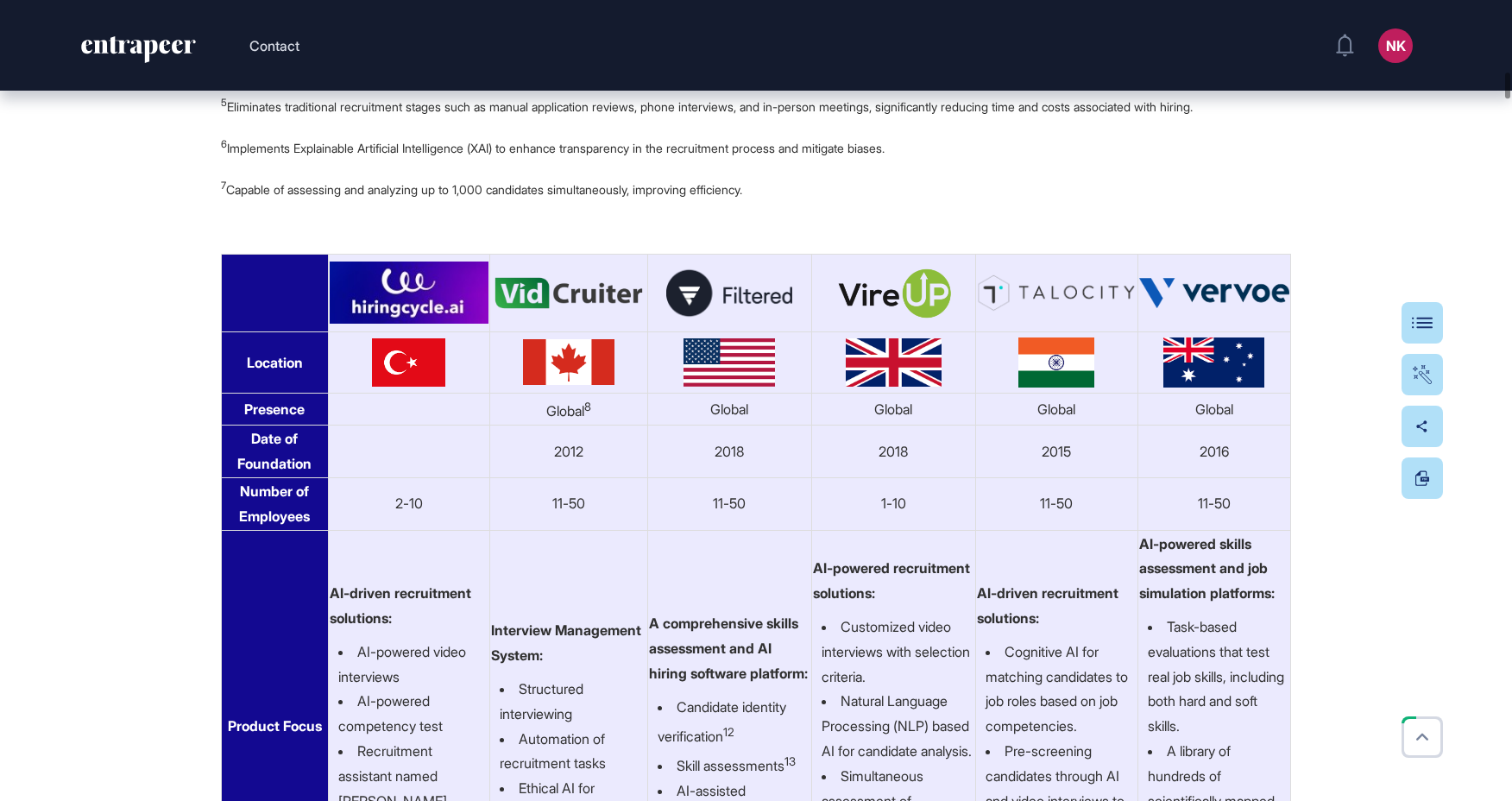
drag, startPoint x: 454, startPoint y: 255, endPoint x: 289, endPoint y: 254, distance: 165.0
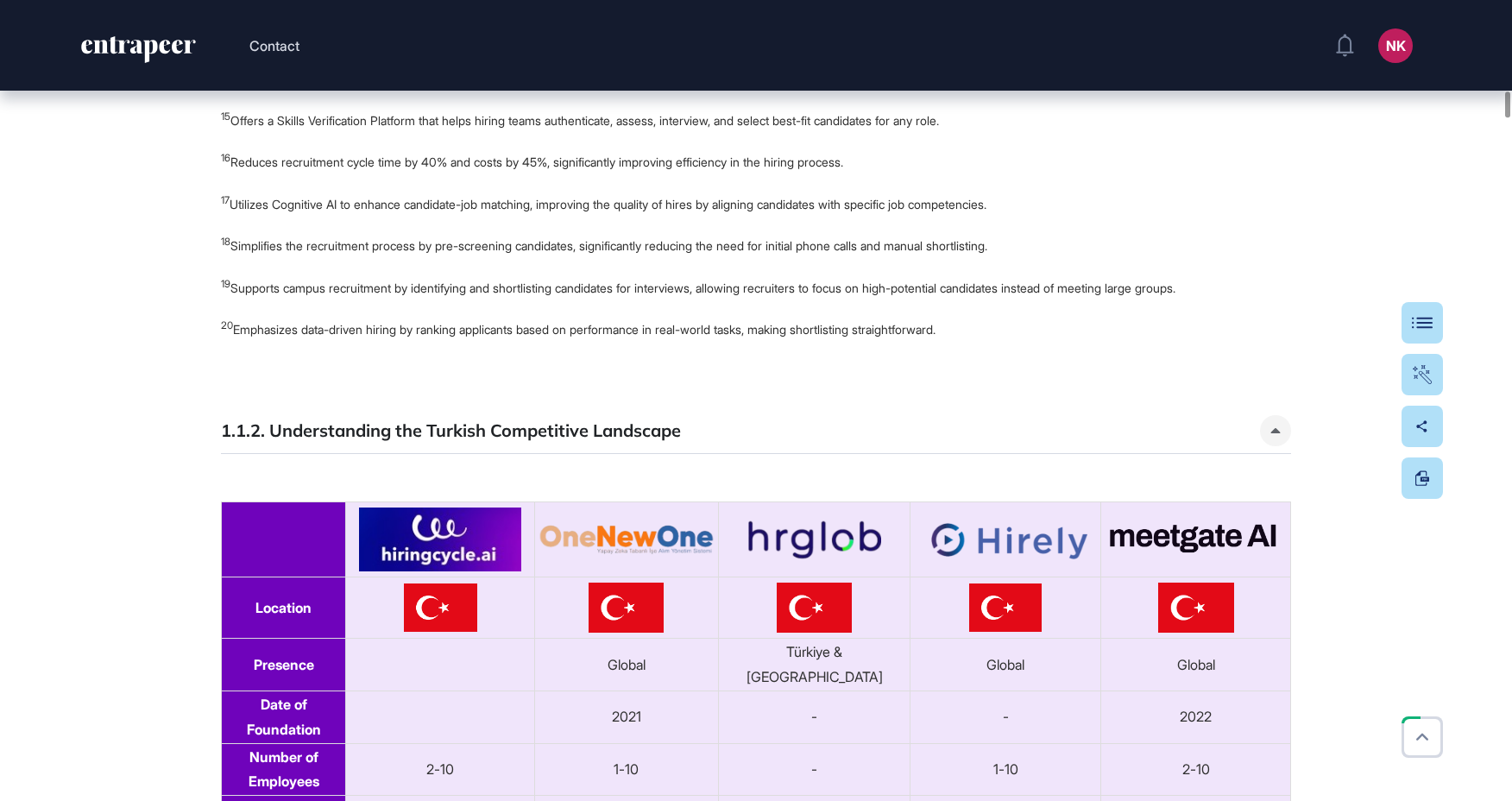
scroll to position [14922, 0]
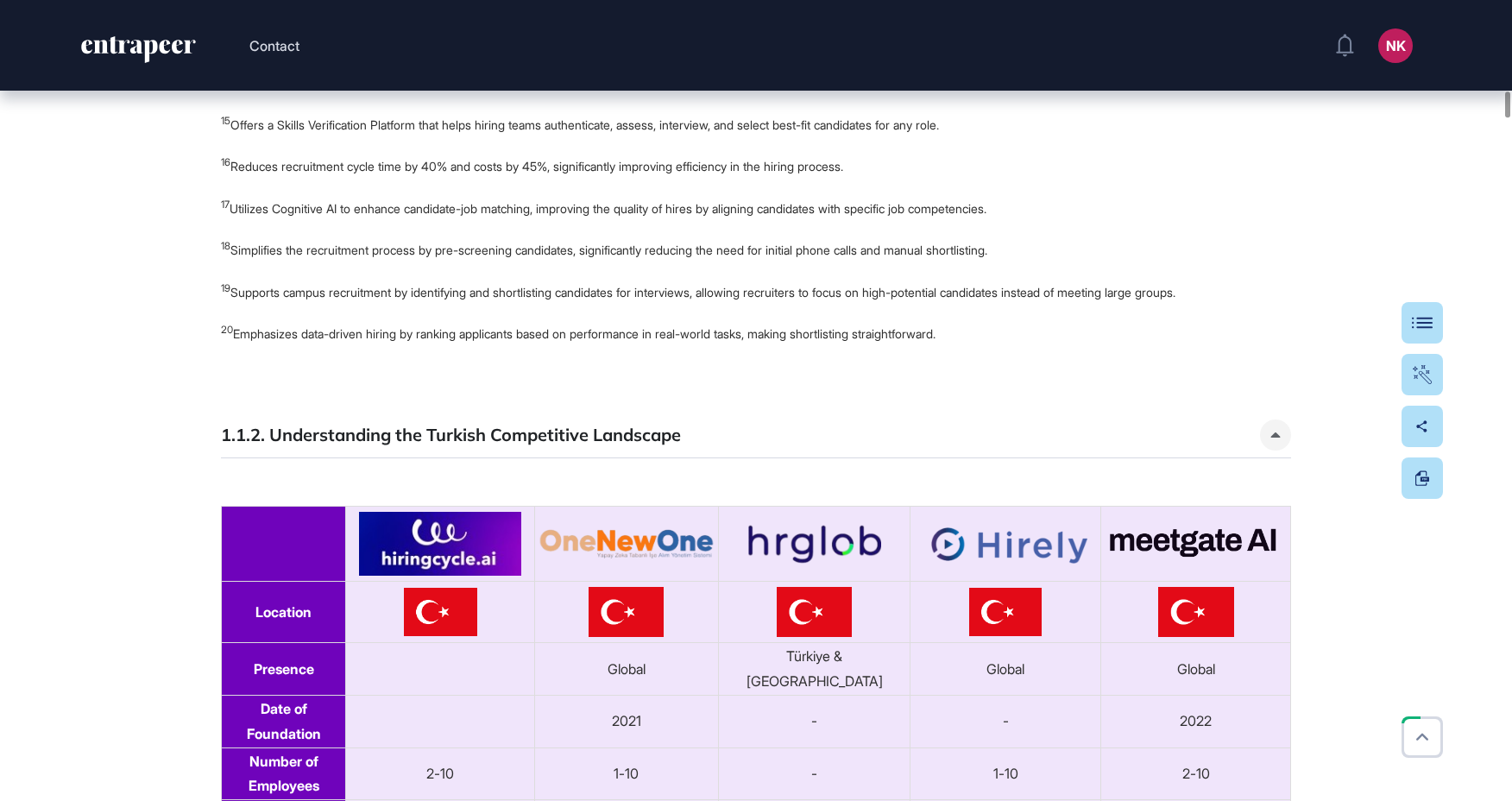
drag, startPoint x: 367, startPoint y: 214, endPoint x: 546, endPoint y: 234, distance: 180.1
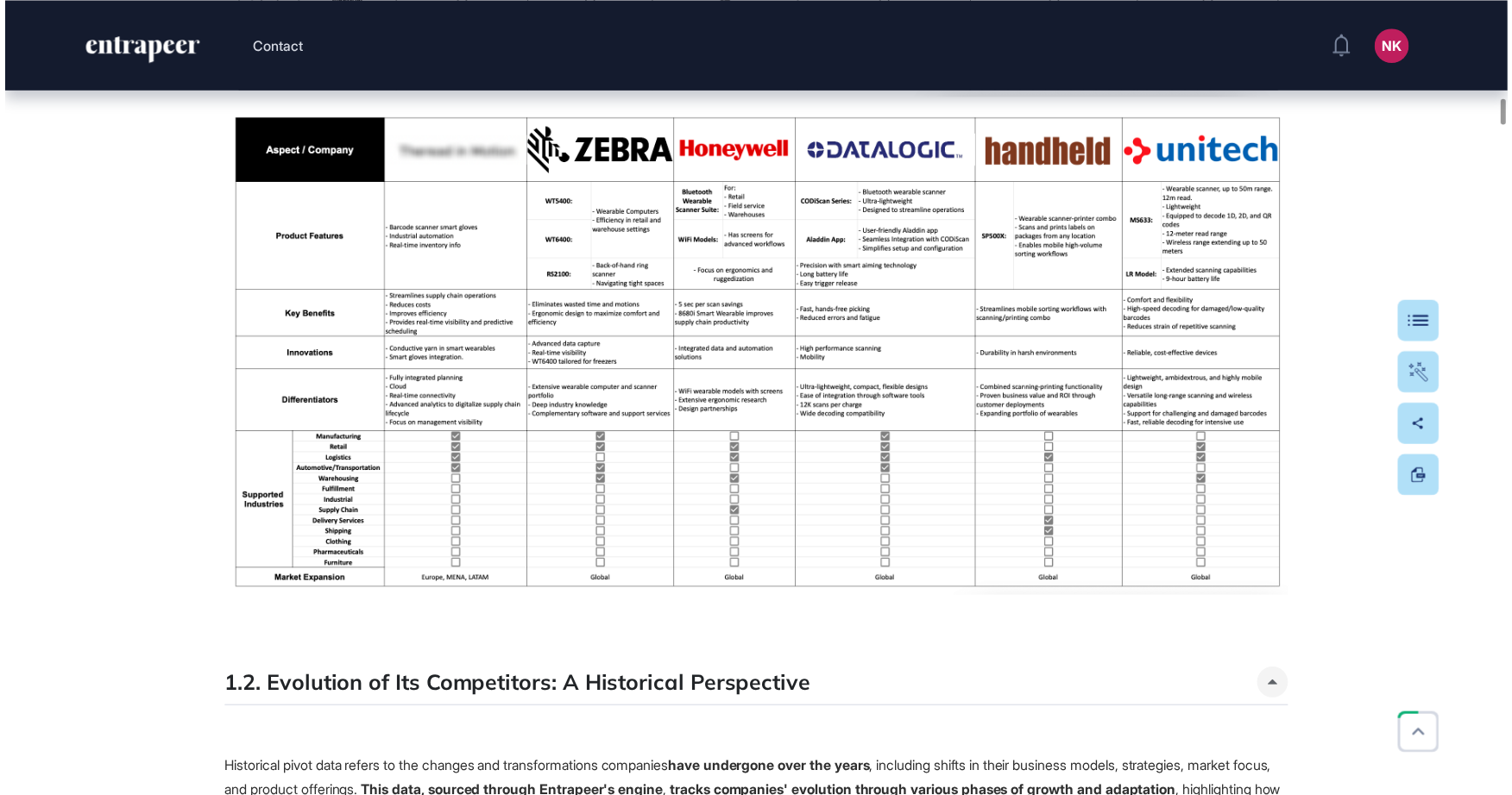
scroll to position [4068, 0]
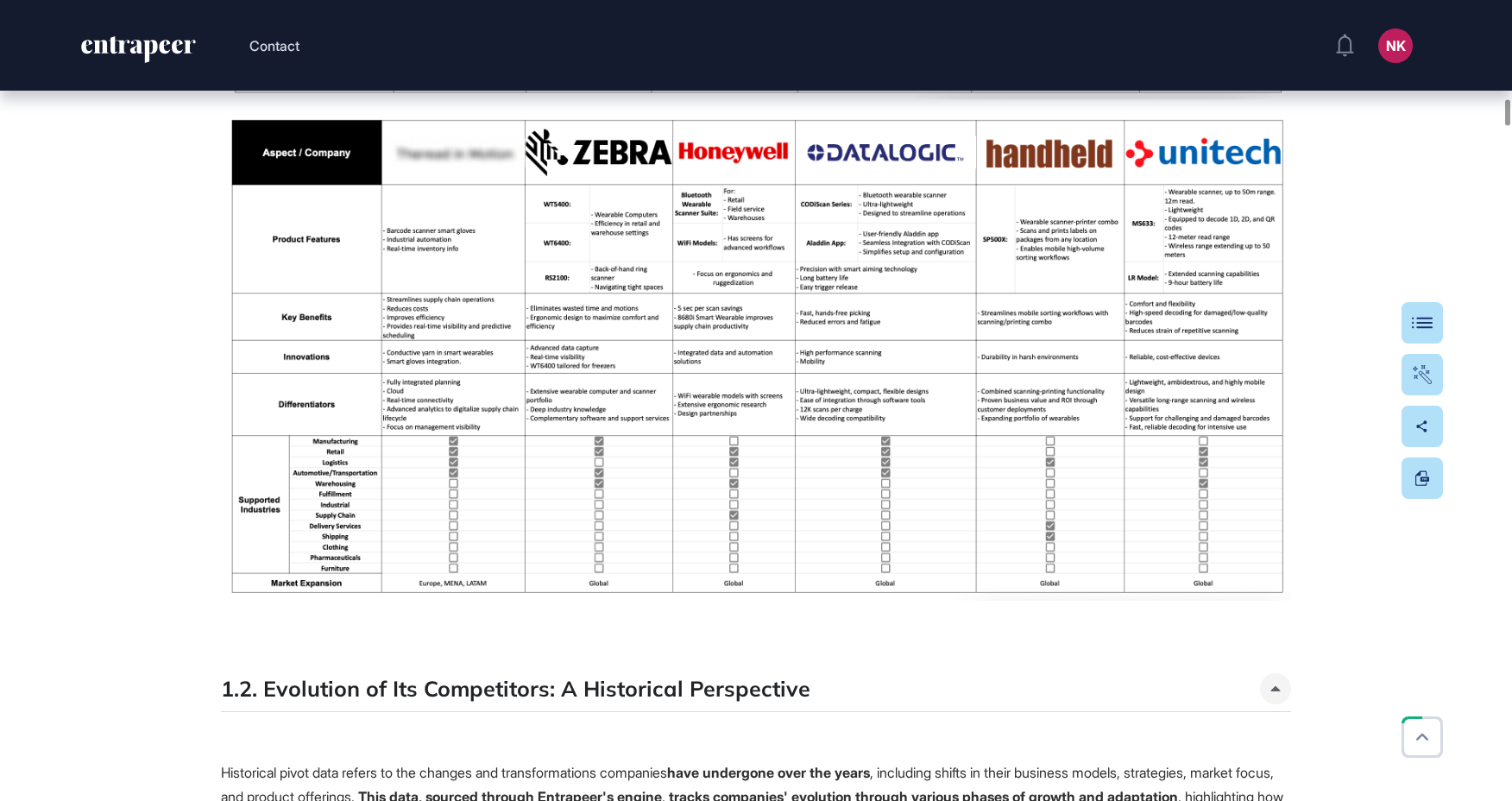
drag, startPoint x: 271, startPoint y: 526, endPoint x: 771, endPoint y: 28, distance: 705.7
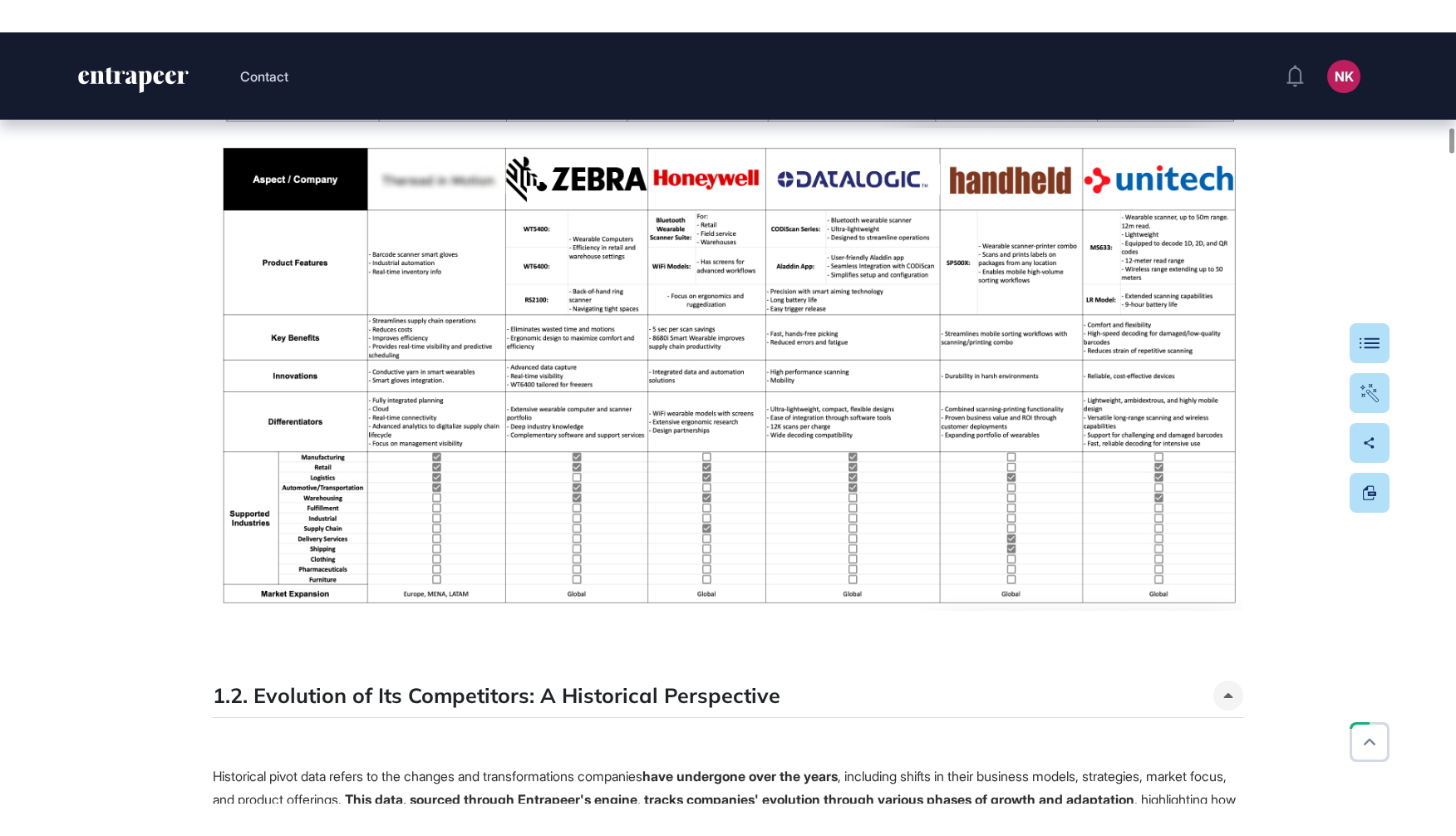
scroll to position [771, 1456]
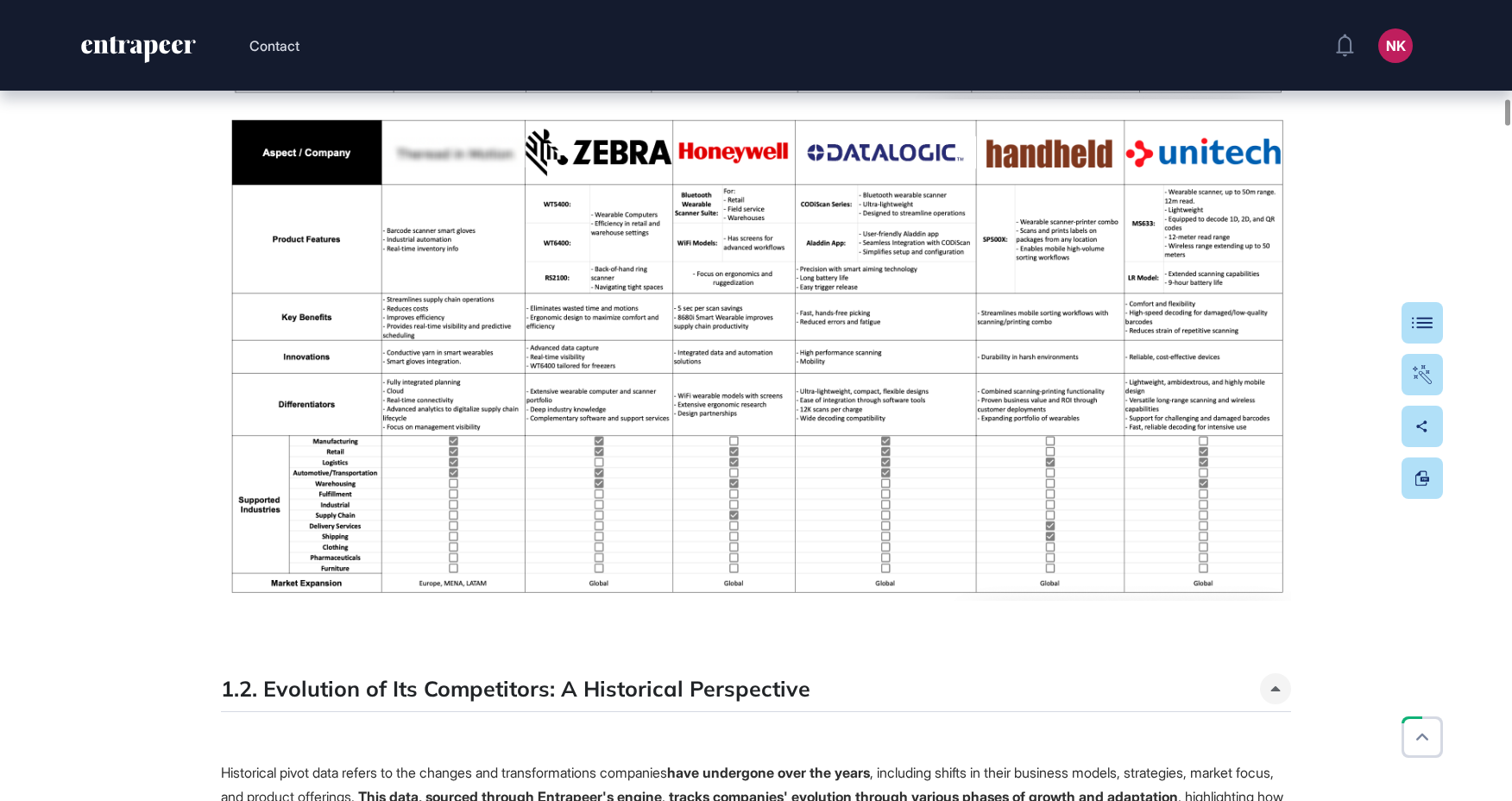
click at [426, 479] on img at bounding box center [756, 356] width 1070 height 488
click at [338, 452] on img at bounding box center [756, 356] width 1070 height 488
click at [338, 463] on img at bounding box center [756, 356] width 1070 height 488
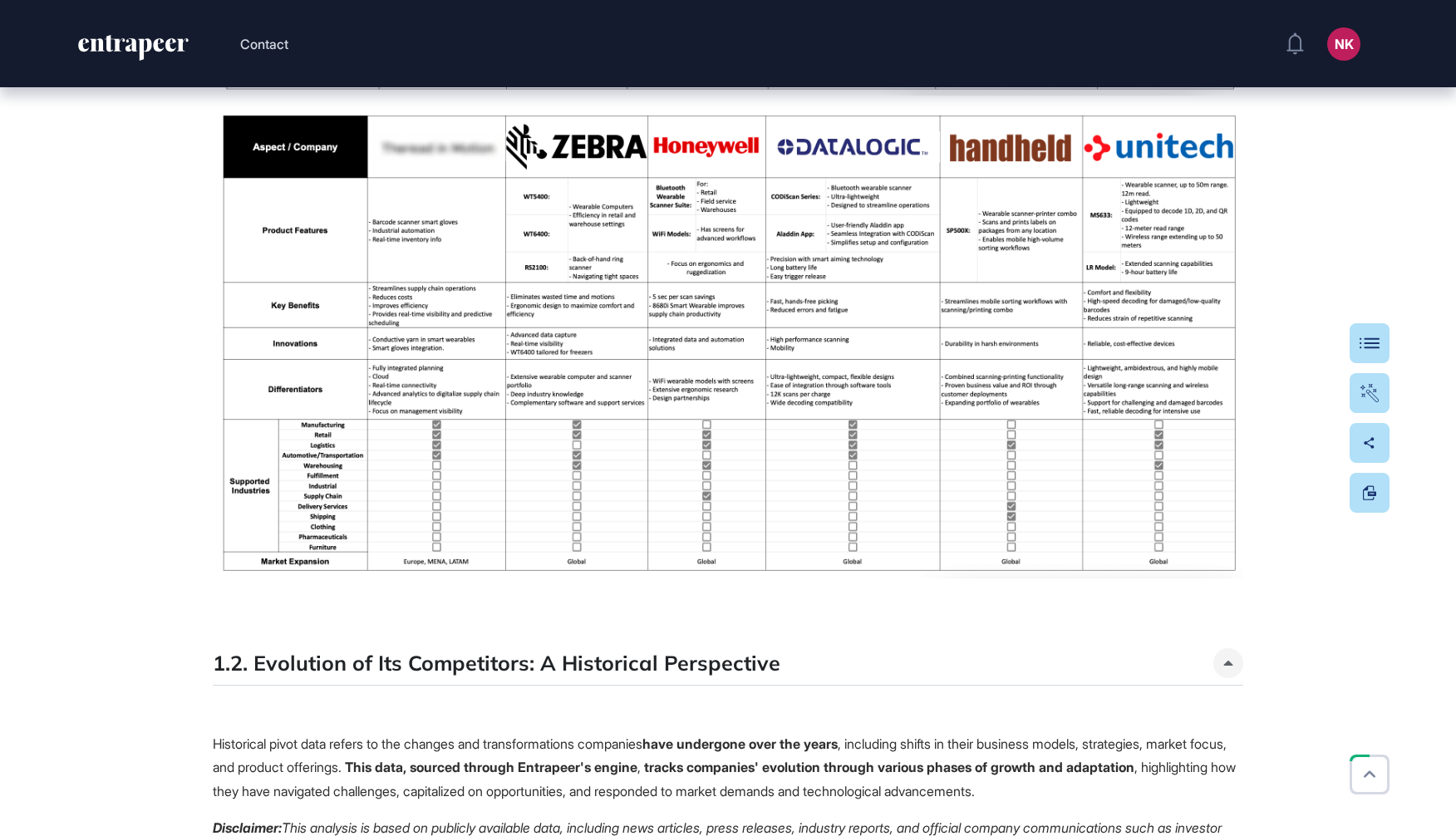
scroll to position [836, 1456]
